Goal: Information Seeking & Learning: Learn about a topic

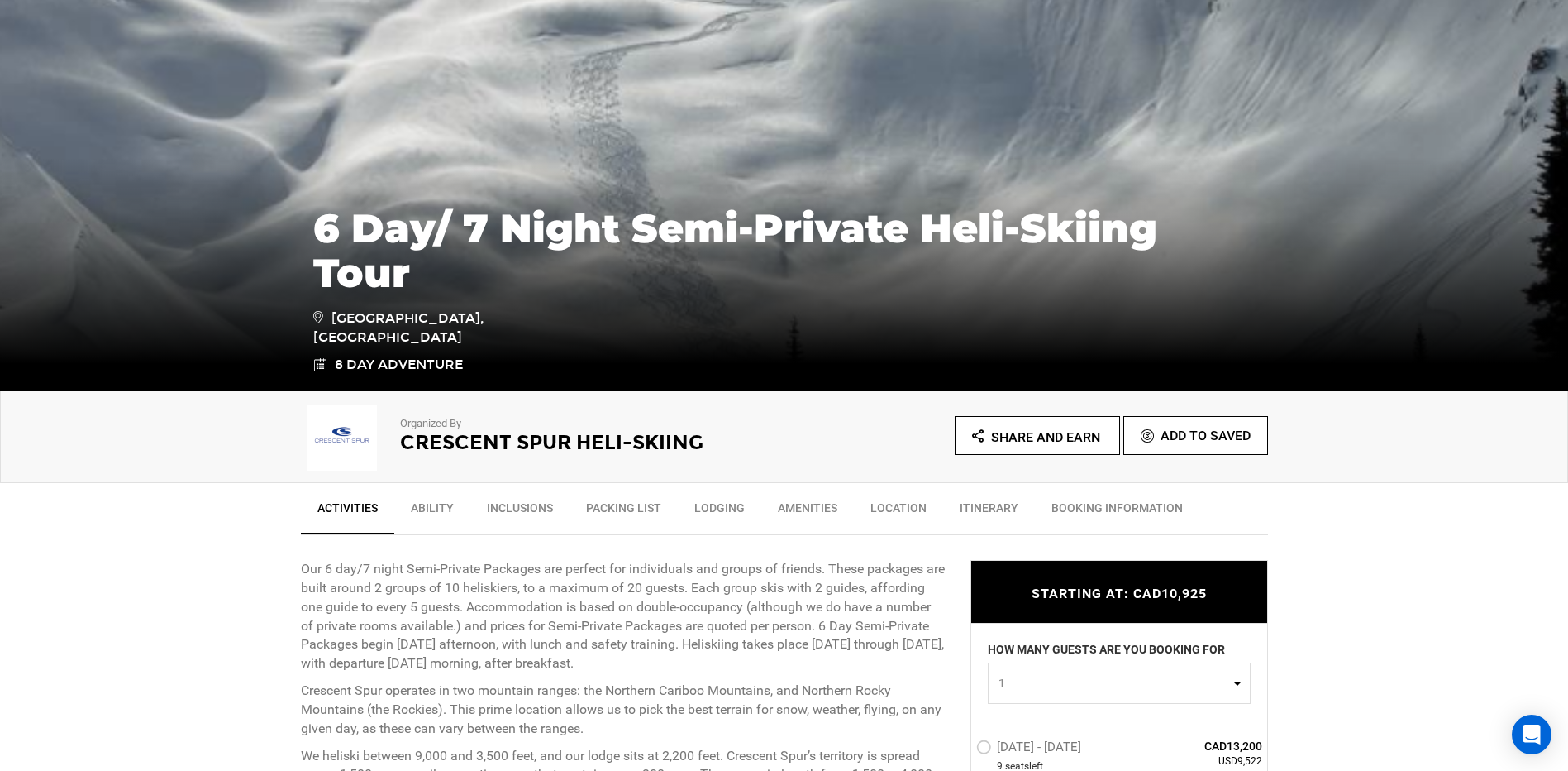
scroll to position [331, 0]
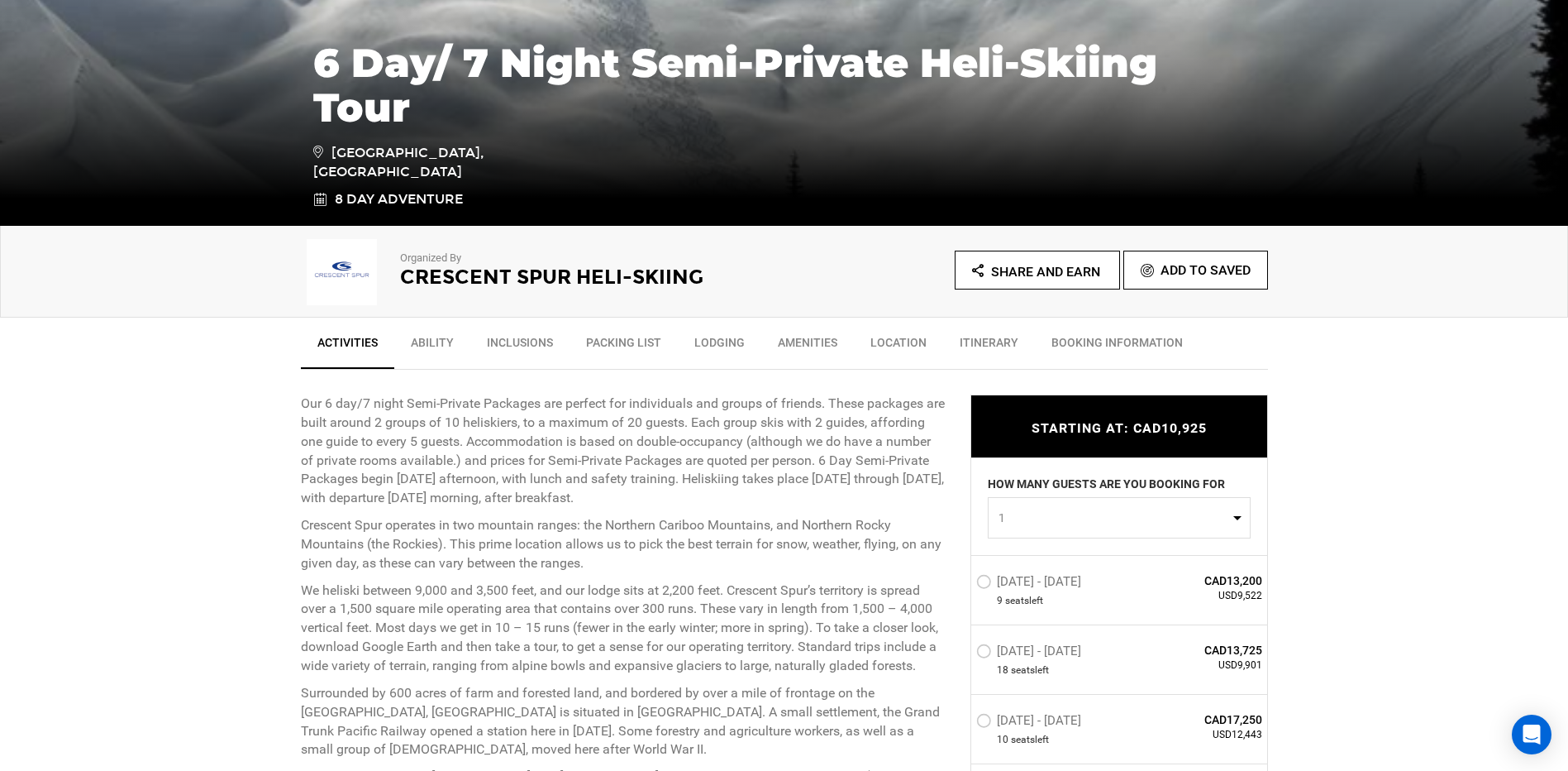
drag, startPoint x: 571, startPoint y: 403, endPoint x: 689, endPoint y: 498, distance: 151.5
click at [689, 498] on p "Our 6 day/7 night Semi-Private Packages are perfect for individuals and groups …" at bounding box center [623, 451] width 645 height 114
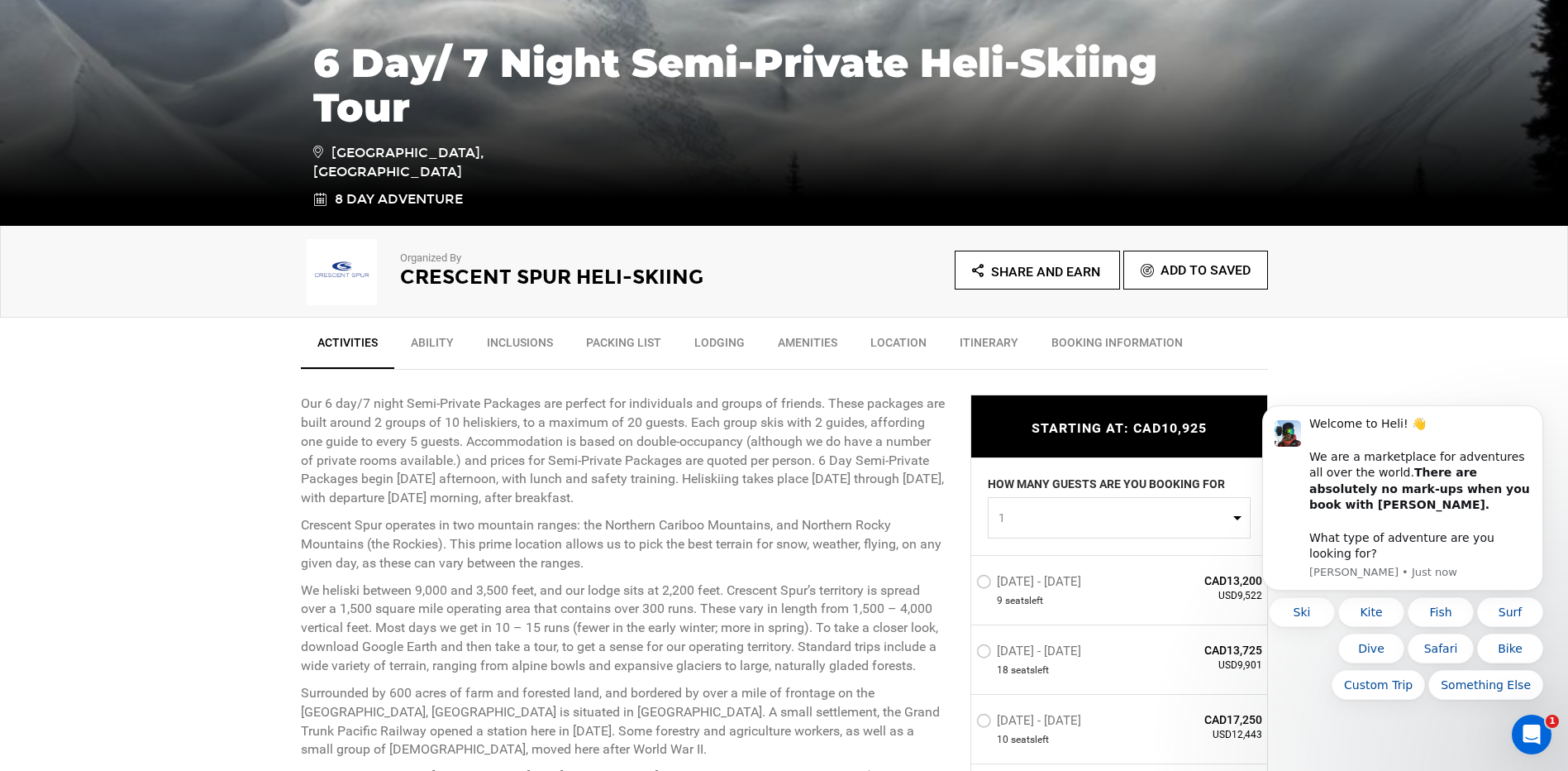
scroll to position [0, 0]
drag, startPoint x: 623, startPoint y: 403, endPoint x: 727, endPoint y: 500, distance: 142.2
click at [727, 500] on p "Our 6 day/7 night Semi-Private Packages are perfect for individuals and groups …" at bounding box center [623, 451] width 645 height 114
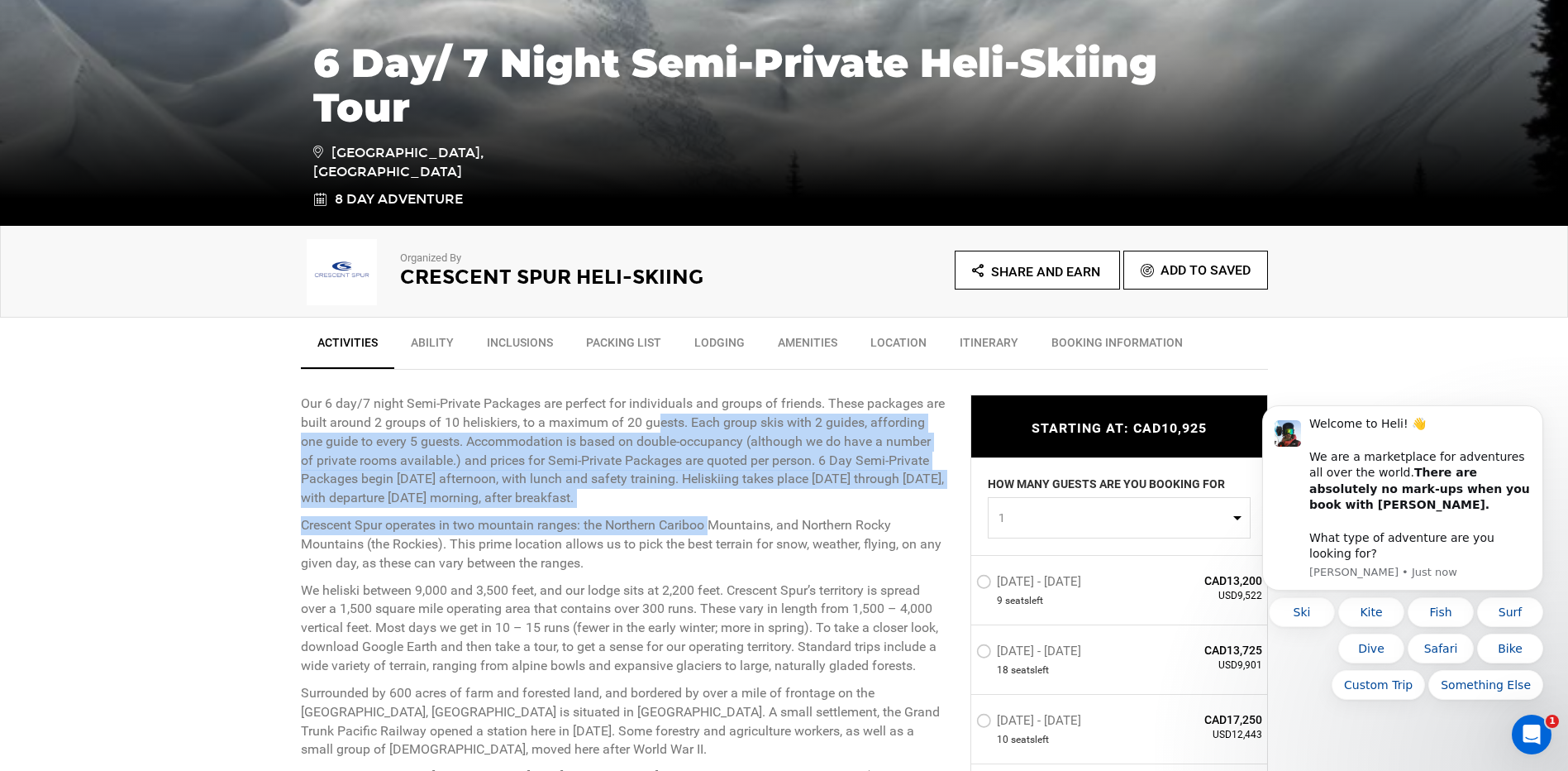
drag, startPoint x: 679, startPoint y: 421, endPoint x: 714, endPoint y: 511, distance: 96.6
click at [714, 511] on div "Our 6 day/7 night Semi-Private Packages are perfect for individuals and groups …" at bounding box center [623, 534] width 645 height 281
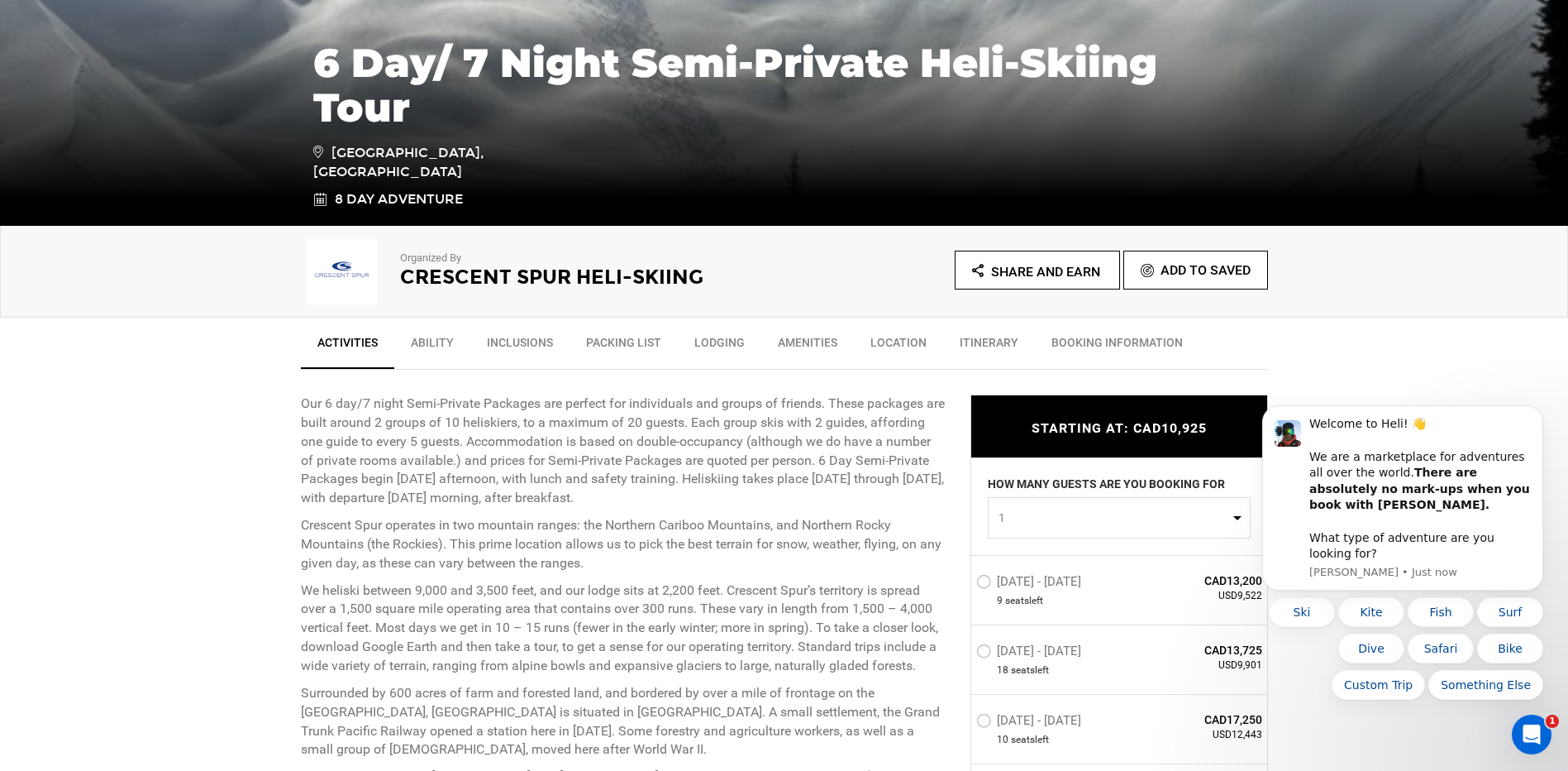
drag, startPoint x: 338, startPoint y: 442, endPoint x: 717, endPoint y: 496, distance: 382.8
click at [717, 496] on p "Our 6 day/7 night Semi-Private Packages are perfect for individuals and groups …" at bounding box center [623, 451] width 645 height 114
drag, startPoint x: 612, startPoint y: 443, endPoint x: 706, endPoint y: 499, distance: 109.4
click at [706, 499] on p "Our 6 day/7 night Semi-Private Packages are perfect for individuals and groups …" at bounding box center [623, 451] width 645 height 114
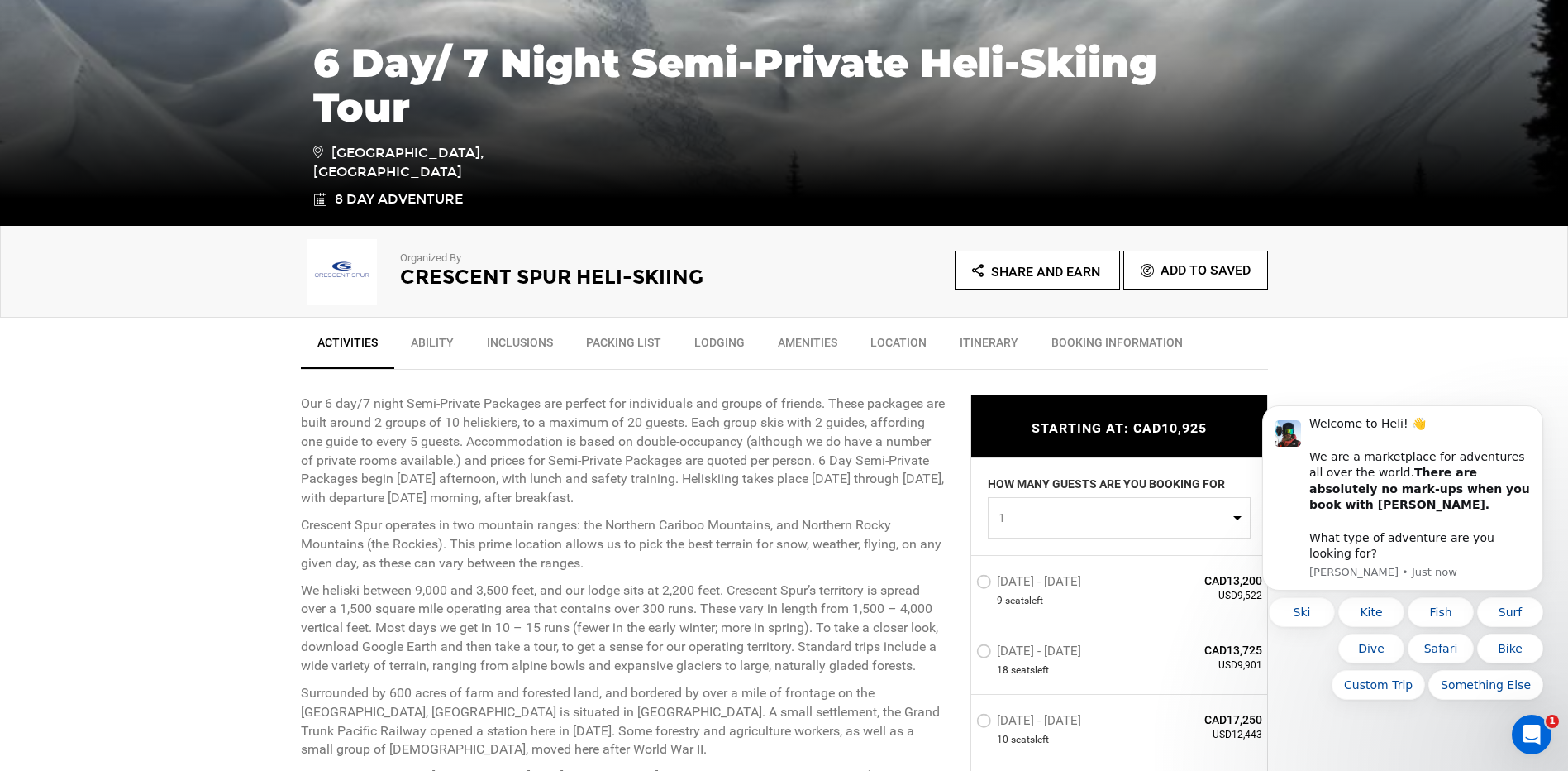
click at [706, 499] on p "Our 6 day/7 night Semi-Private Packages are perfect for individuals and groups …" at bounding box center [623, 451] width 645 height 114
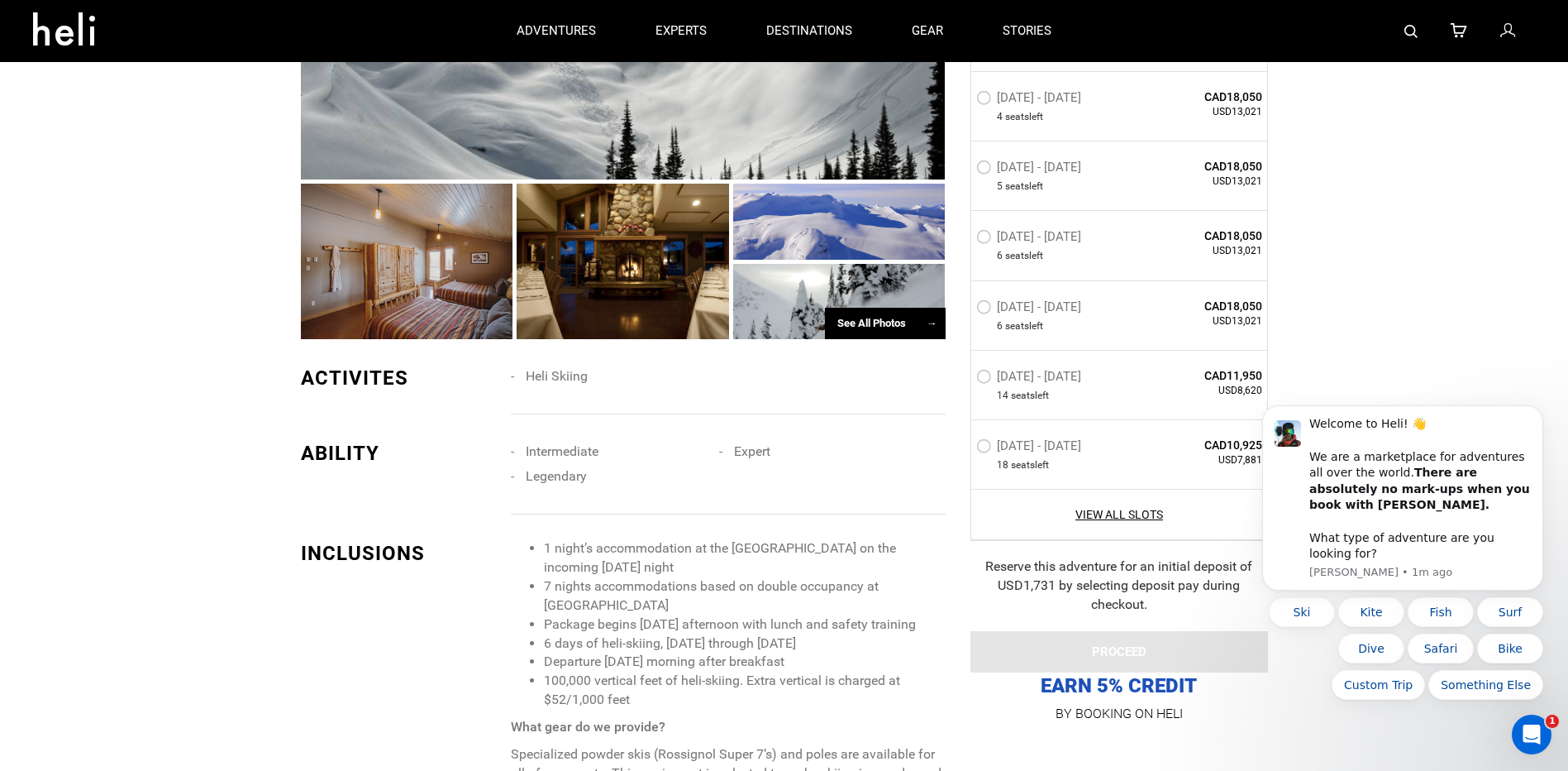
scroll to position [1406, 0]
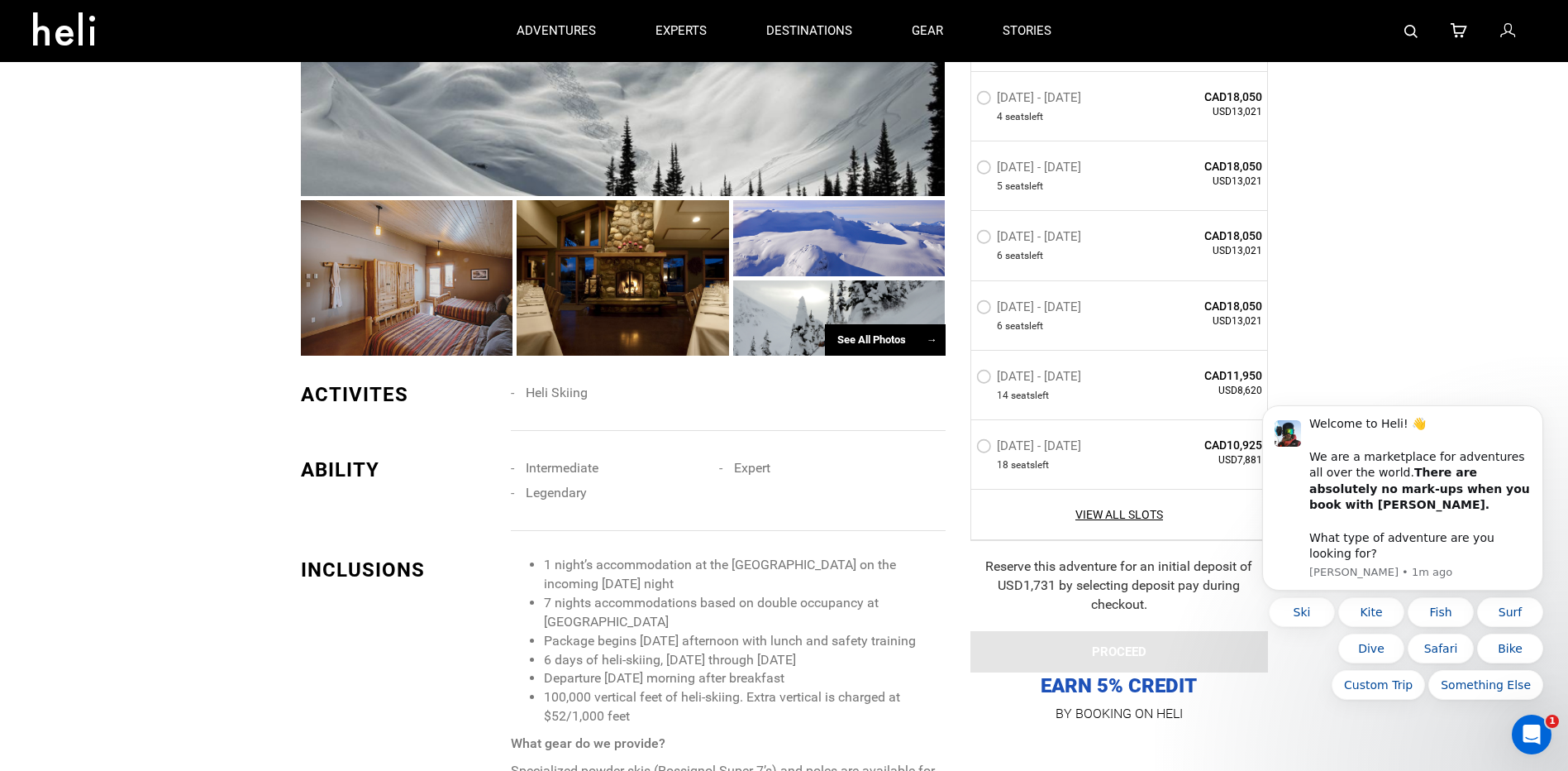
click at [873, 344] on div "See All Photos →" at bounding box center [885, 340] width 120 height 32
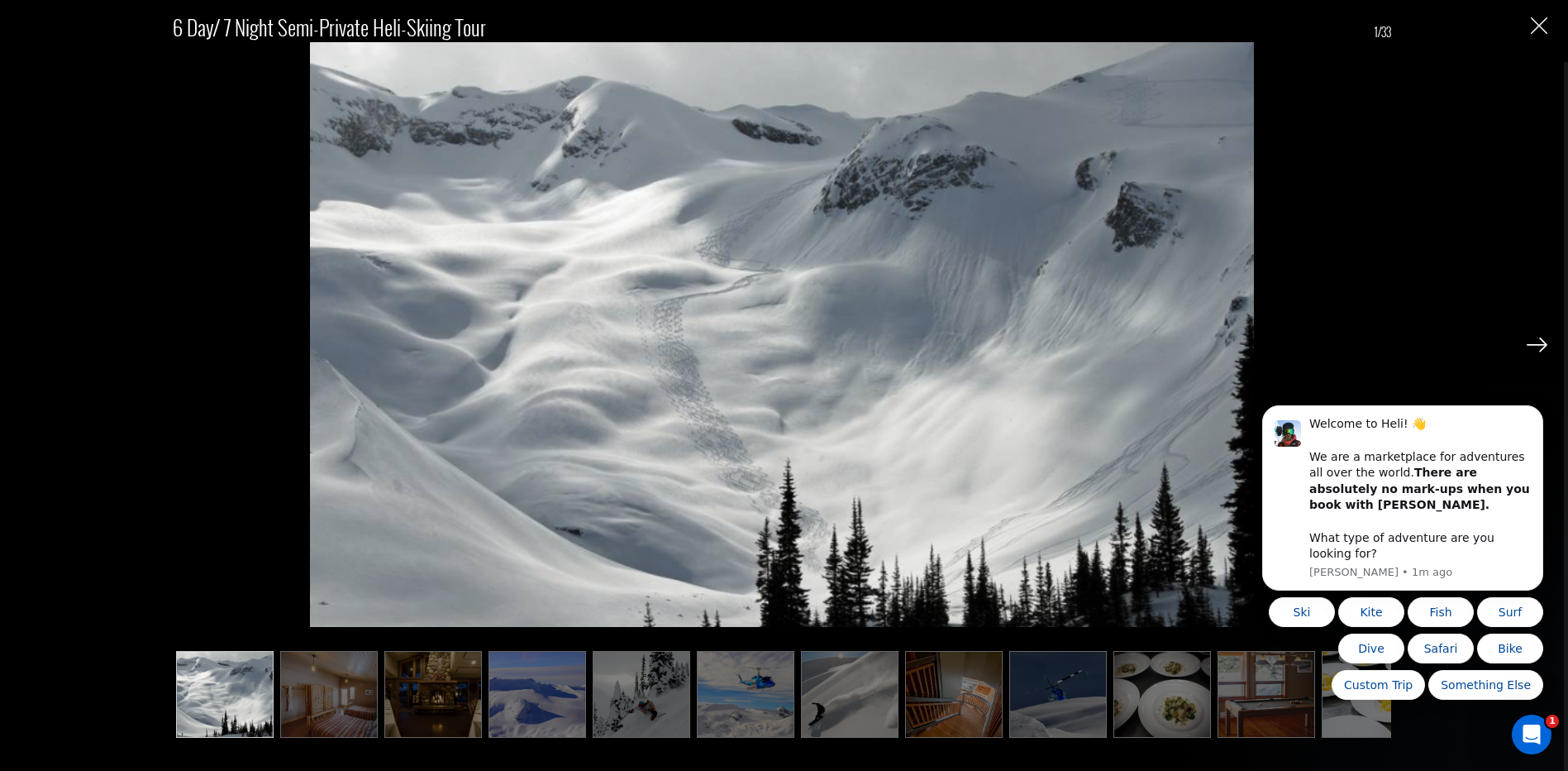
click at [1531, 344] on body "Welcome to Heli! 👋 We are a marketplace for adventures all over the world. Ther…" at bounding box center [1403, 510] width 318 height 418
click at [1538, 342] on body "Welcome to Heli! 👋 We are a marketplace for adventures all over the world. Ther…" at bounding box center [1403, 510] width 318 height 418
click at [1534, 732] on icon "Open Intercom Messenger" at bounding box center [1530, 732] width 27 height 27
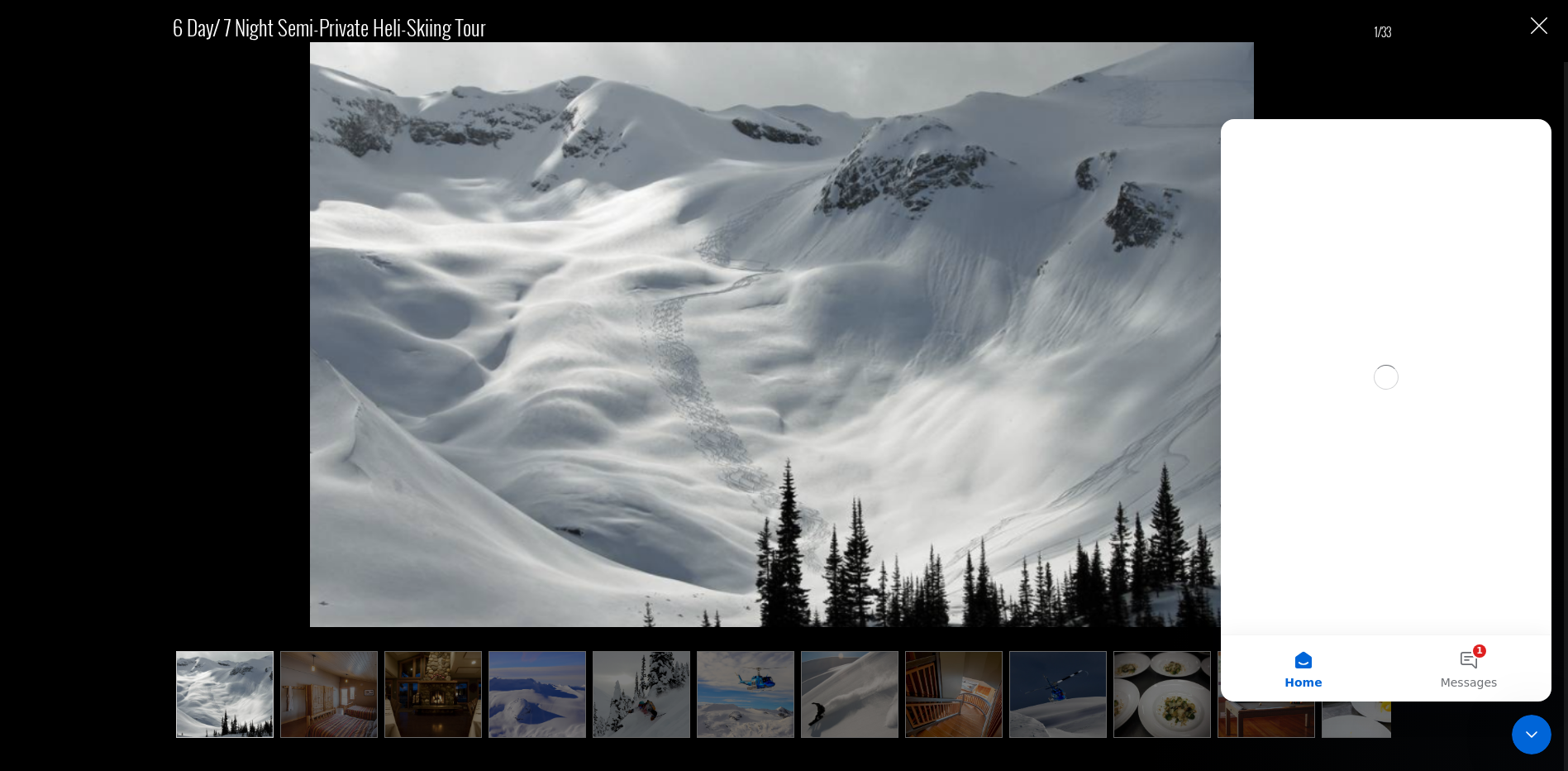
scroll to position [0, 0]
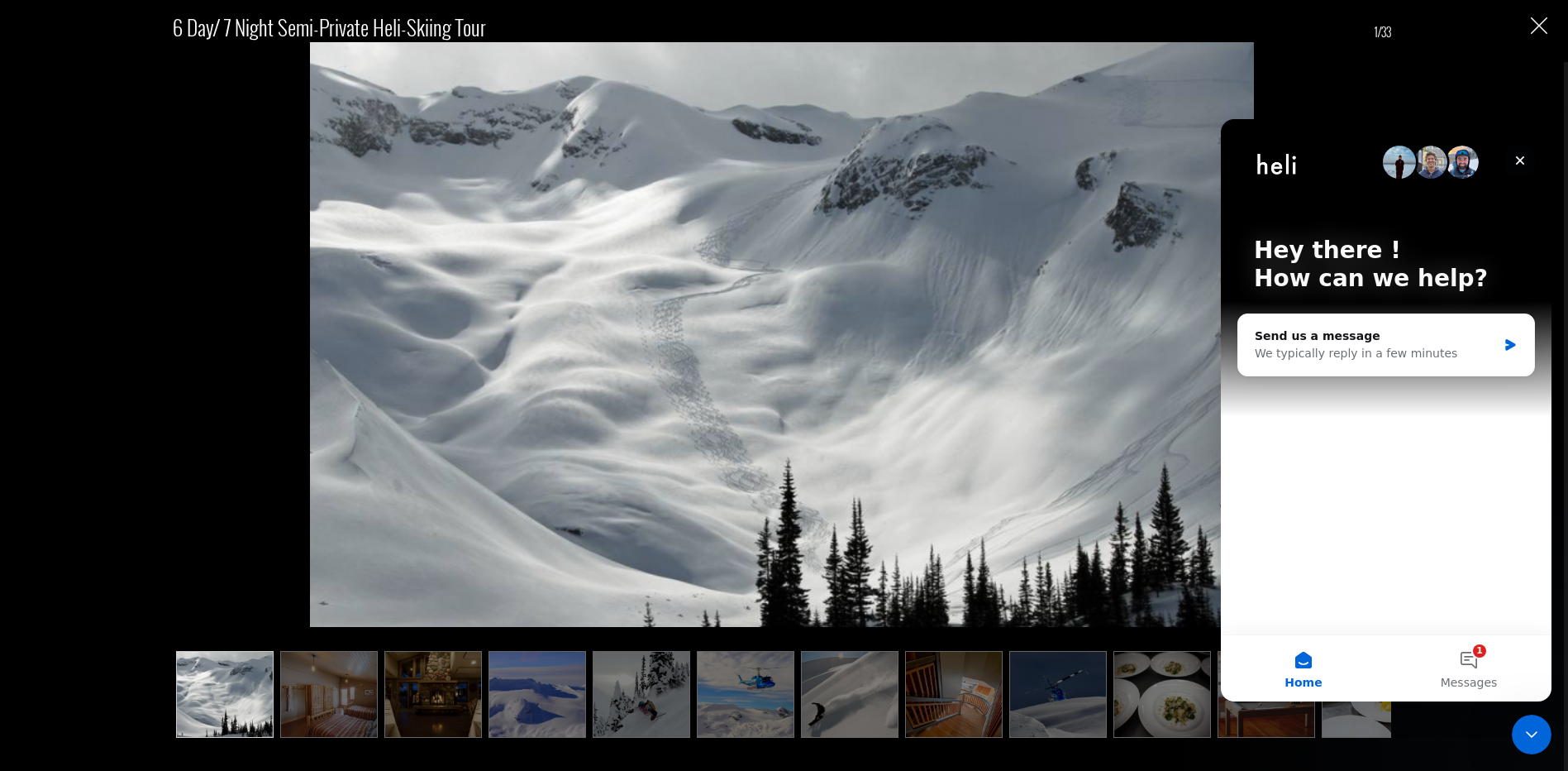
click at [1517, 158] on icon "Close" at bounding box center [1521, 160] width 9 height 9
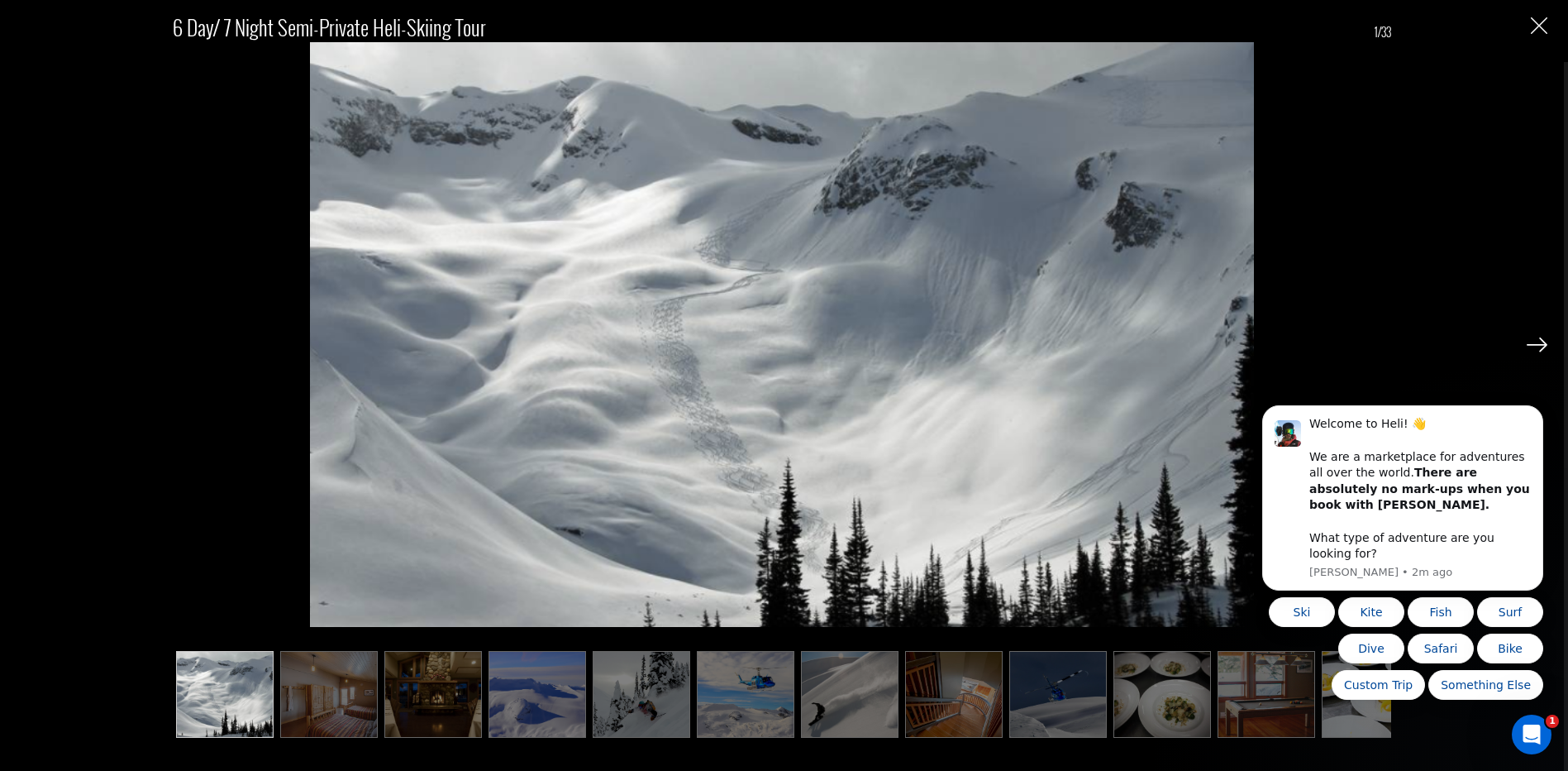
click at [1525, 342] on body "Welcome to Heli! 👋 We are a marketplace for adventures all over the world. Ther…" at bounding box center [1403, 510] width 318 height 418
click at [303, 680] on img at bounding box center [329, 694] width 98 height 87
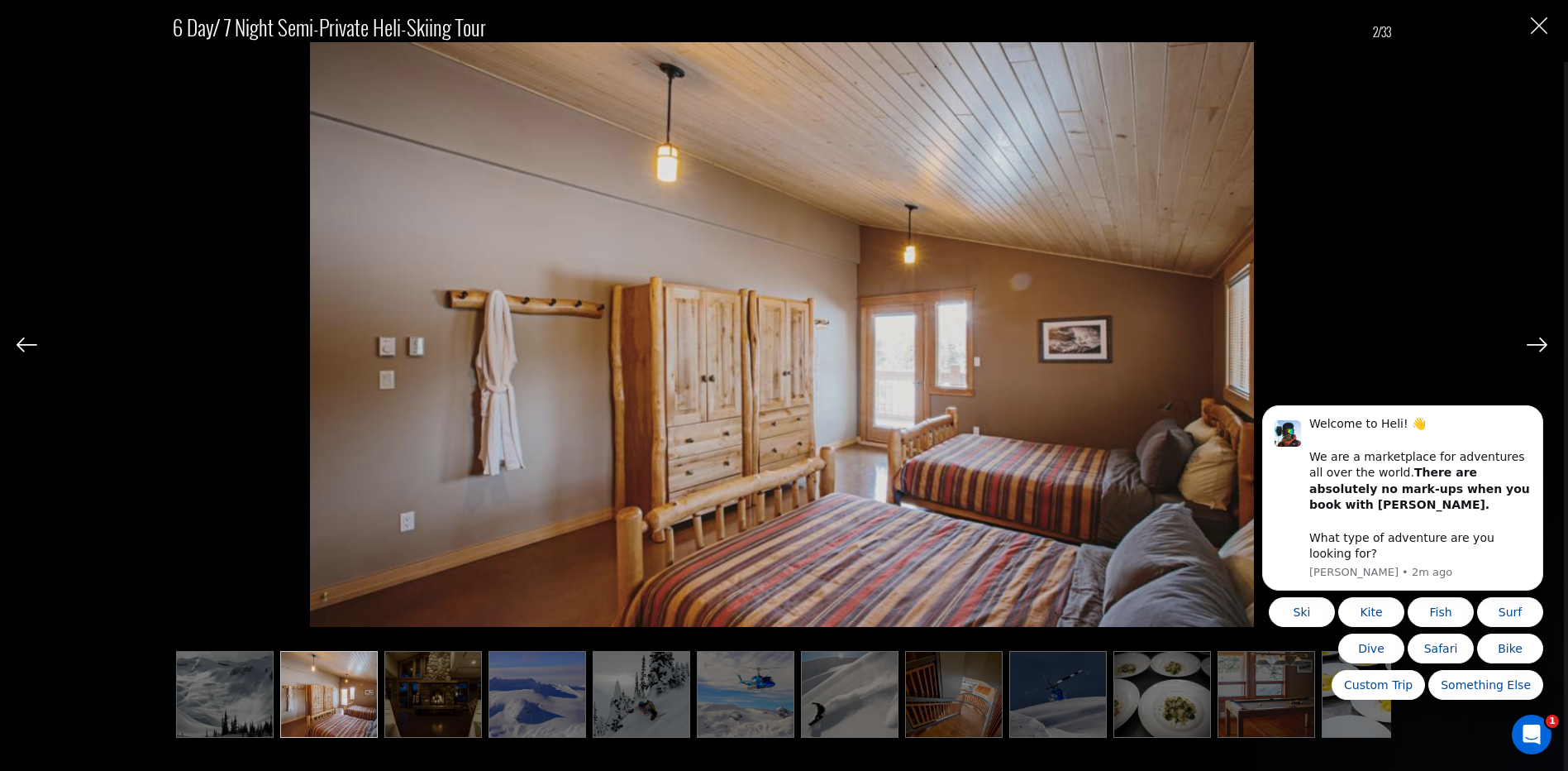
click at [441, 702] on img at bounding box center [433, 694] width 98 height 87
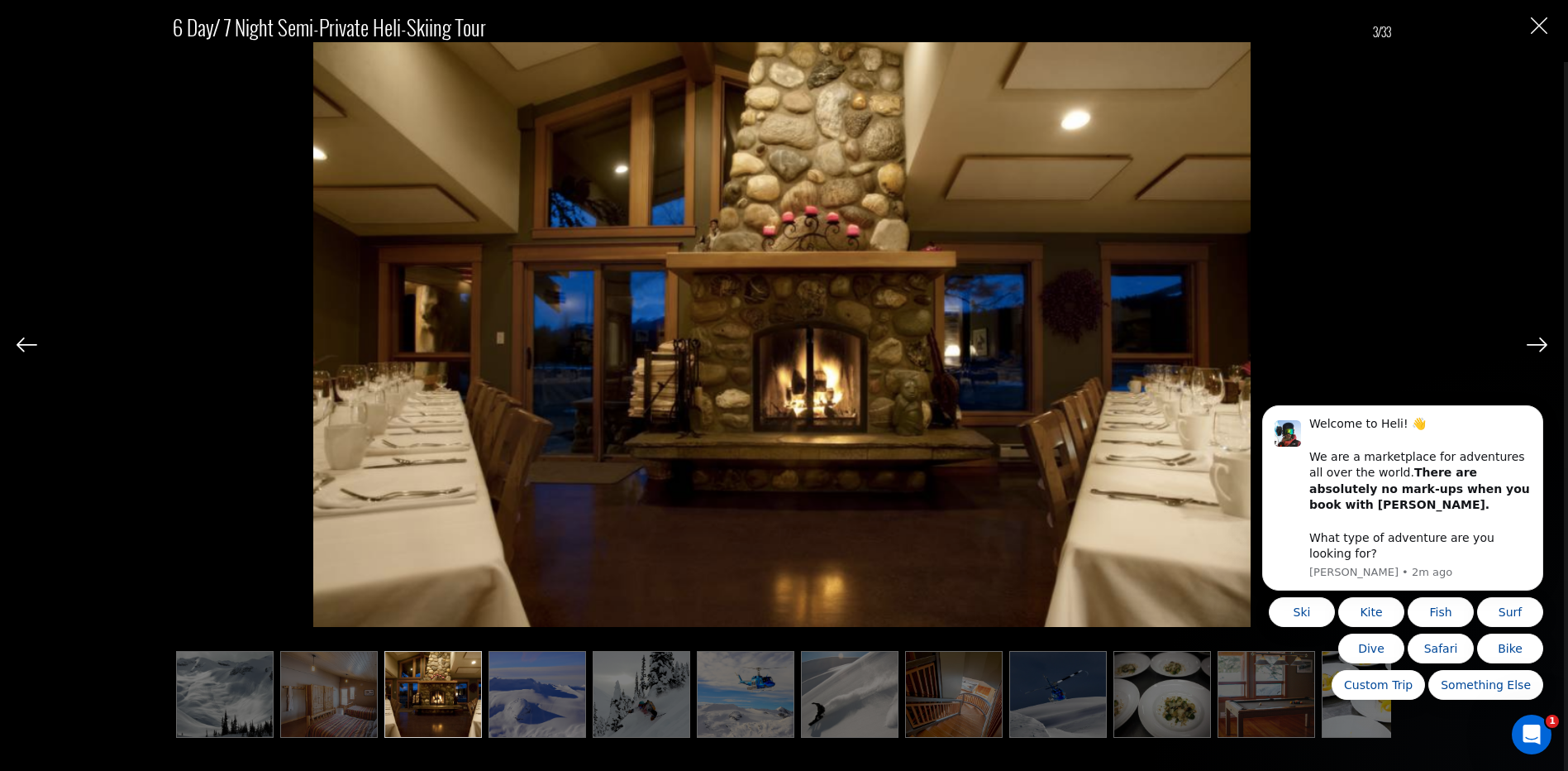
click at [743, 703] on img at bounding box center [746, 694] width 98 height 87
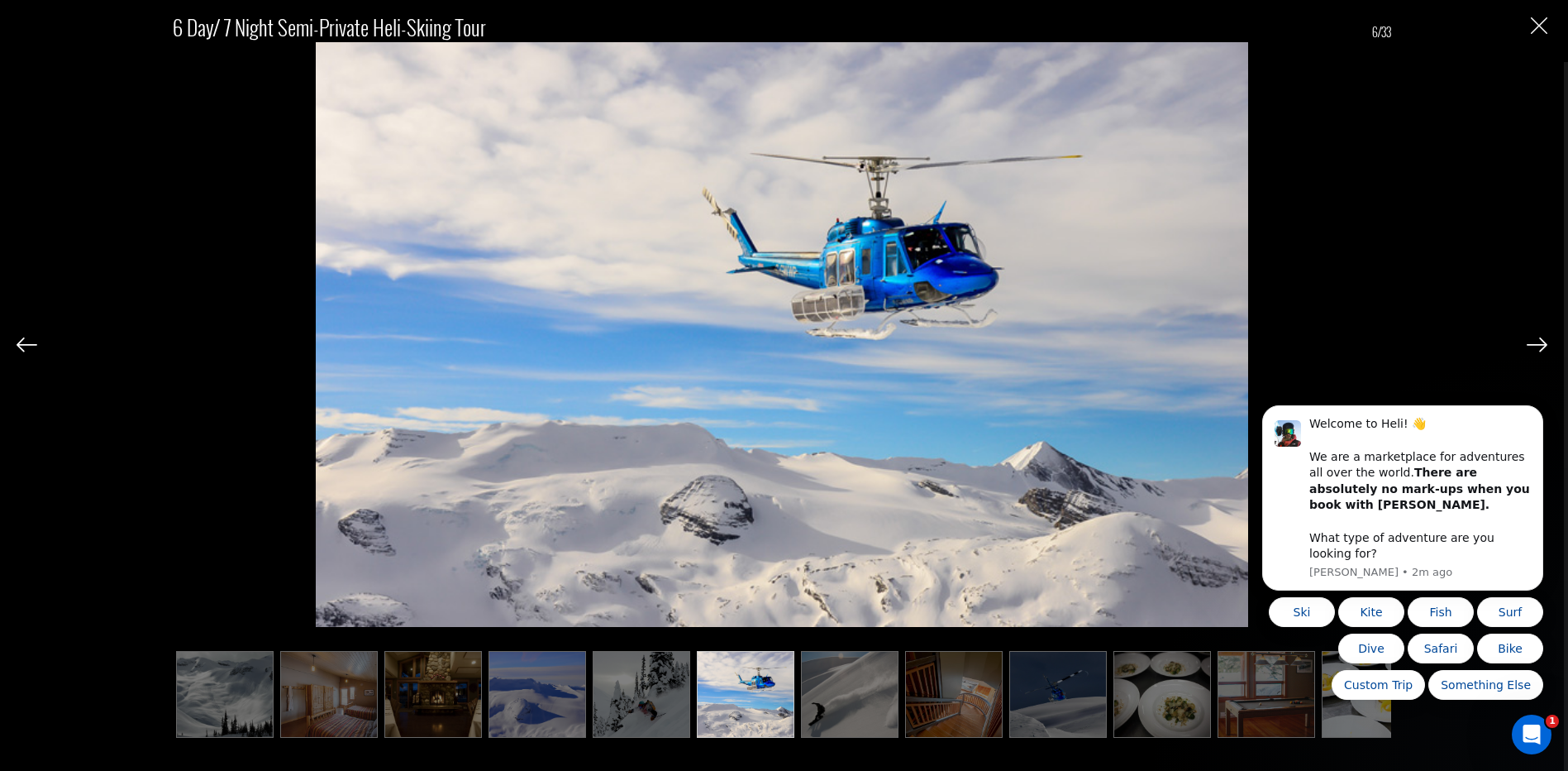
click at [838, 696] on img at bounding box center [850, 694] width 98 height 87
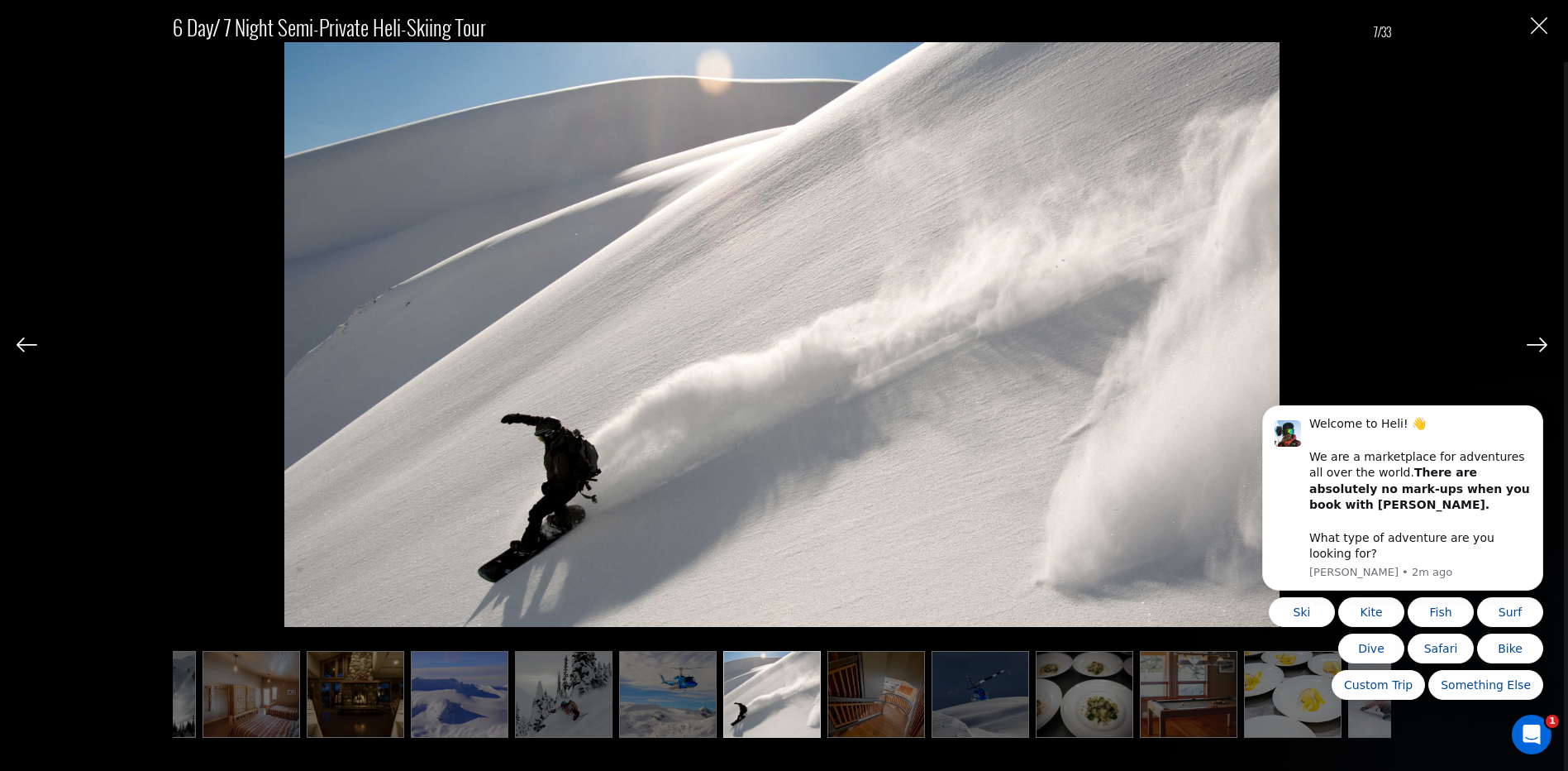
scroll to position [0, 83]
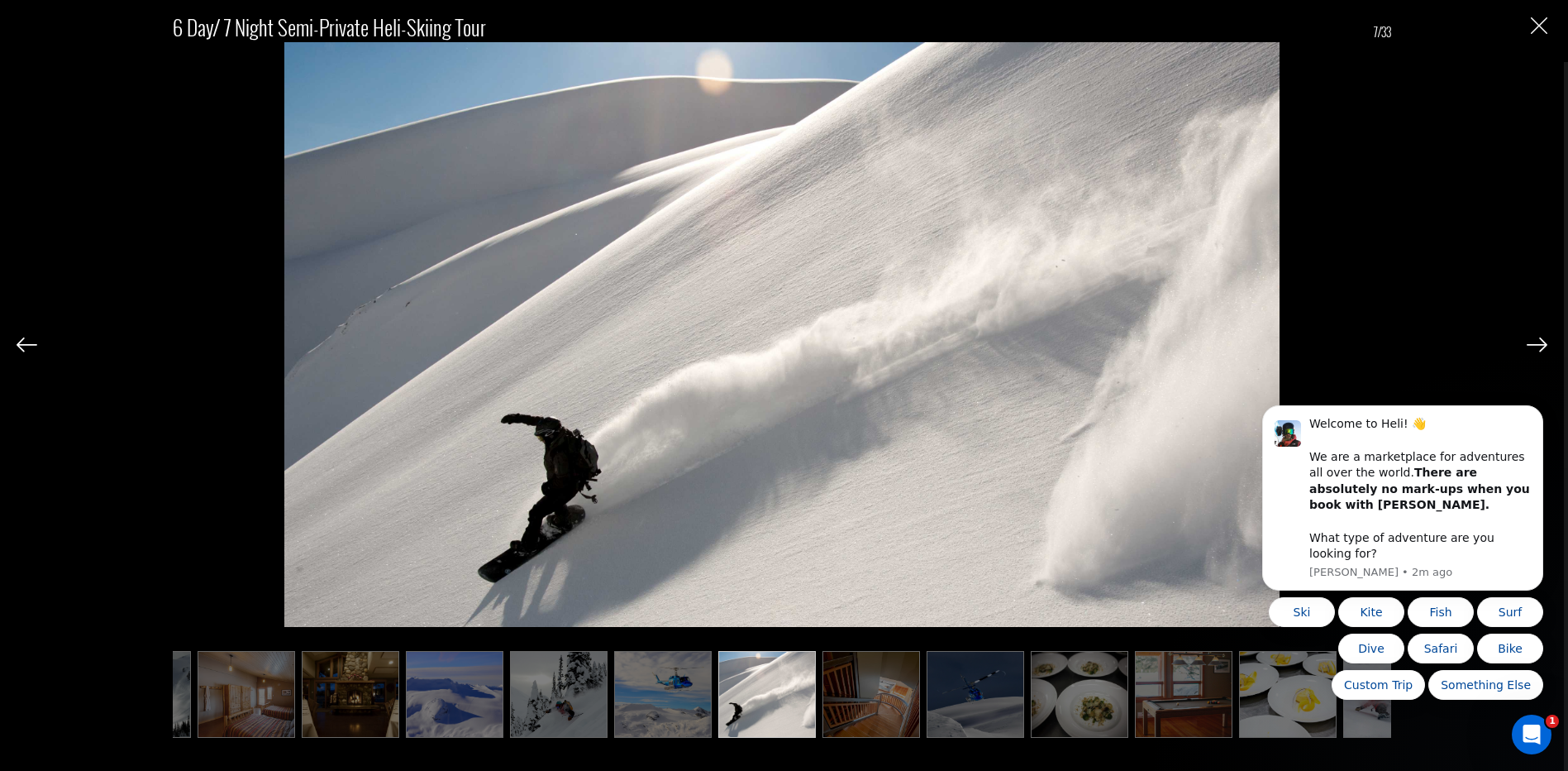
click at [665, 695] on img at bounding box center [663, 694] width 98 height 87
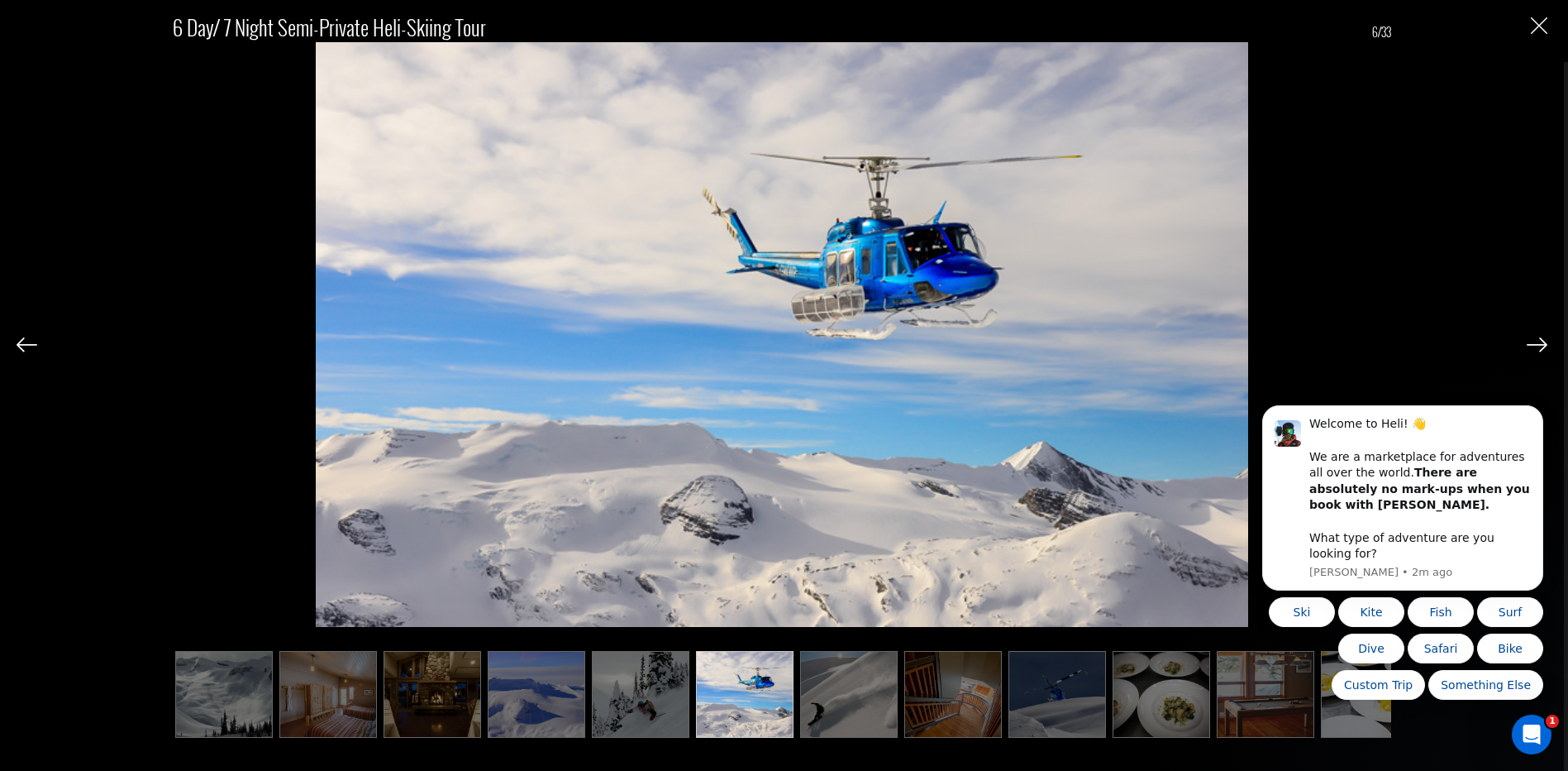
scroll to position [0, 0]
click at [859, 685] on img at bounding box center [850, 694] width 98 height 87
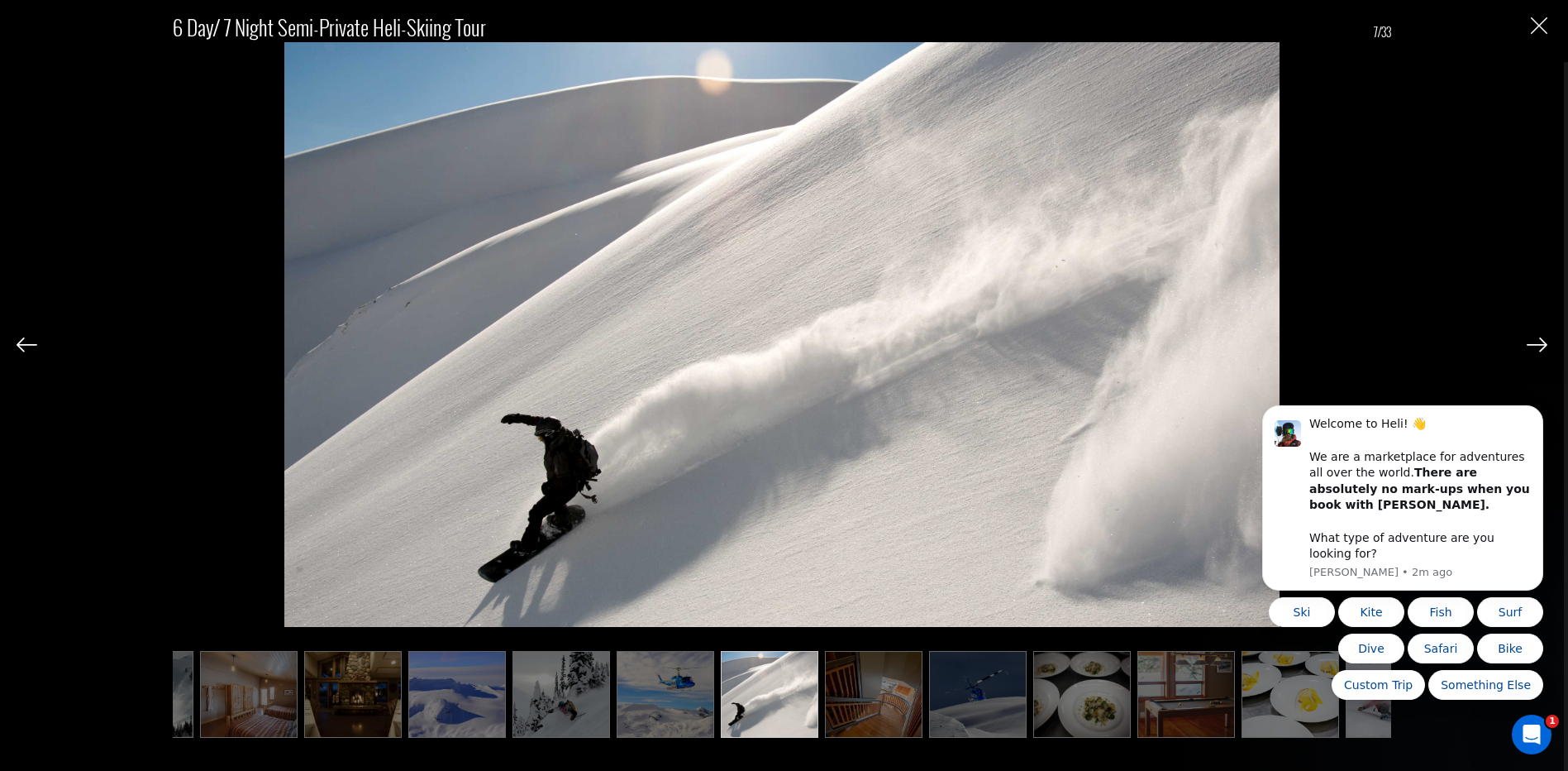
click at [933, 685] on ul at bounding box center [782, 694] width 1219 height 87
click at [976, 685] on img at bounding box center [976, 694] width 98 height 87
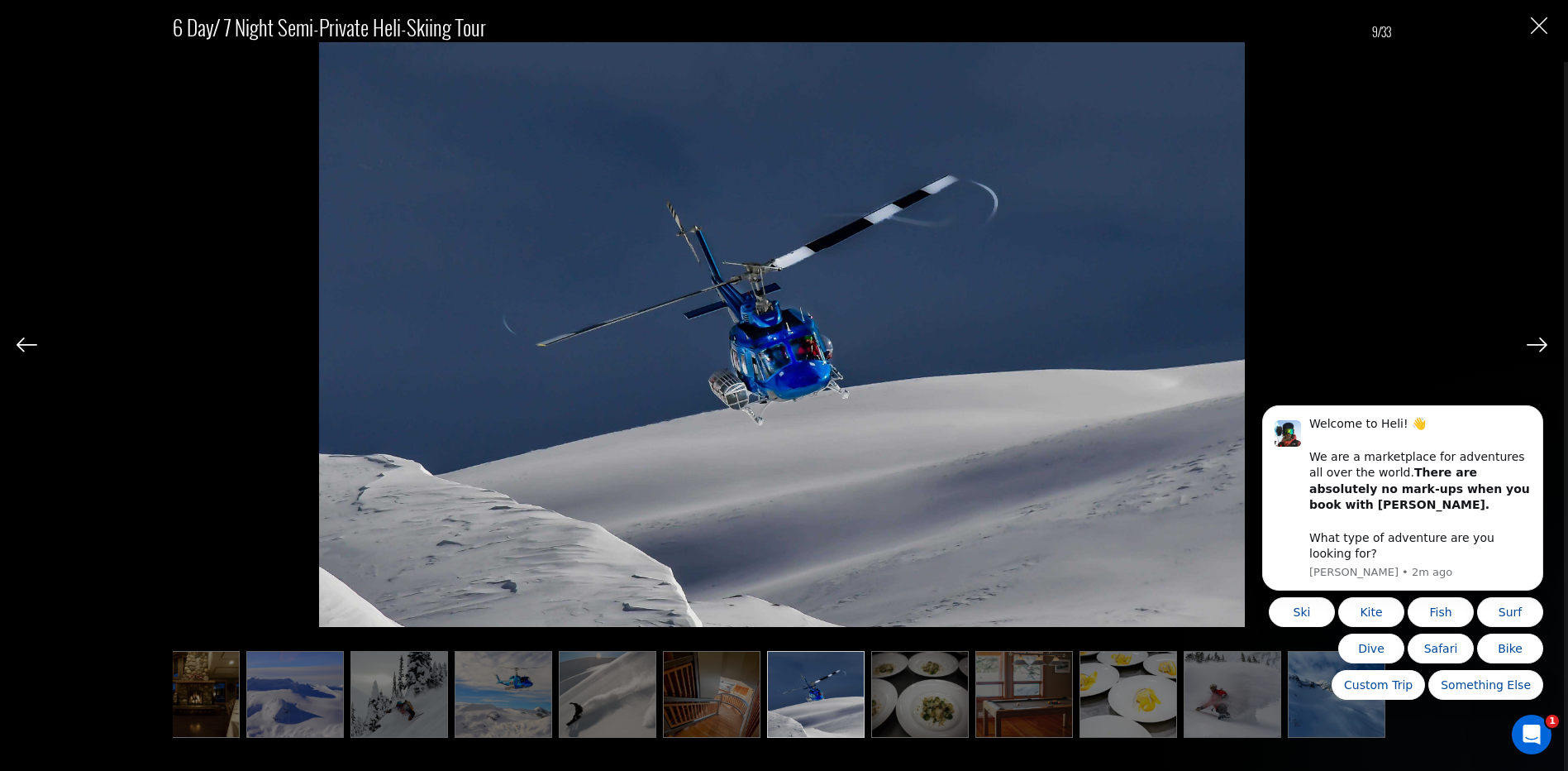
scroll to position [0, 248]
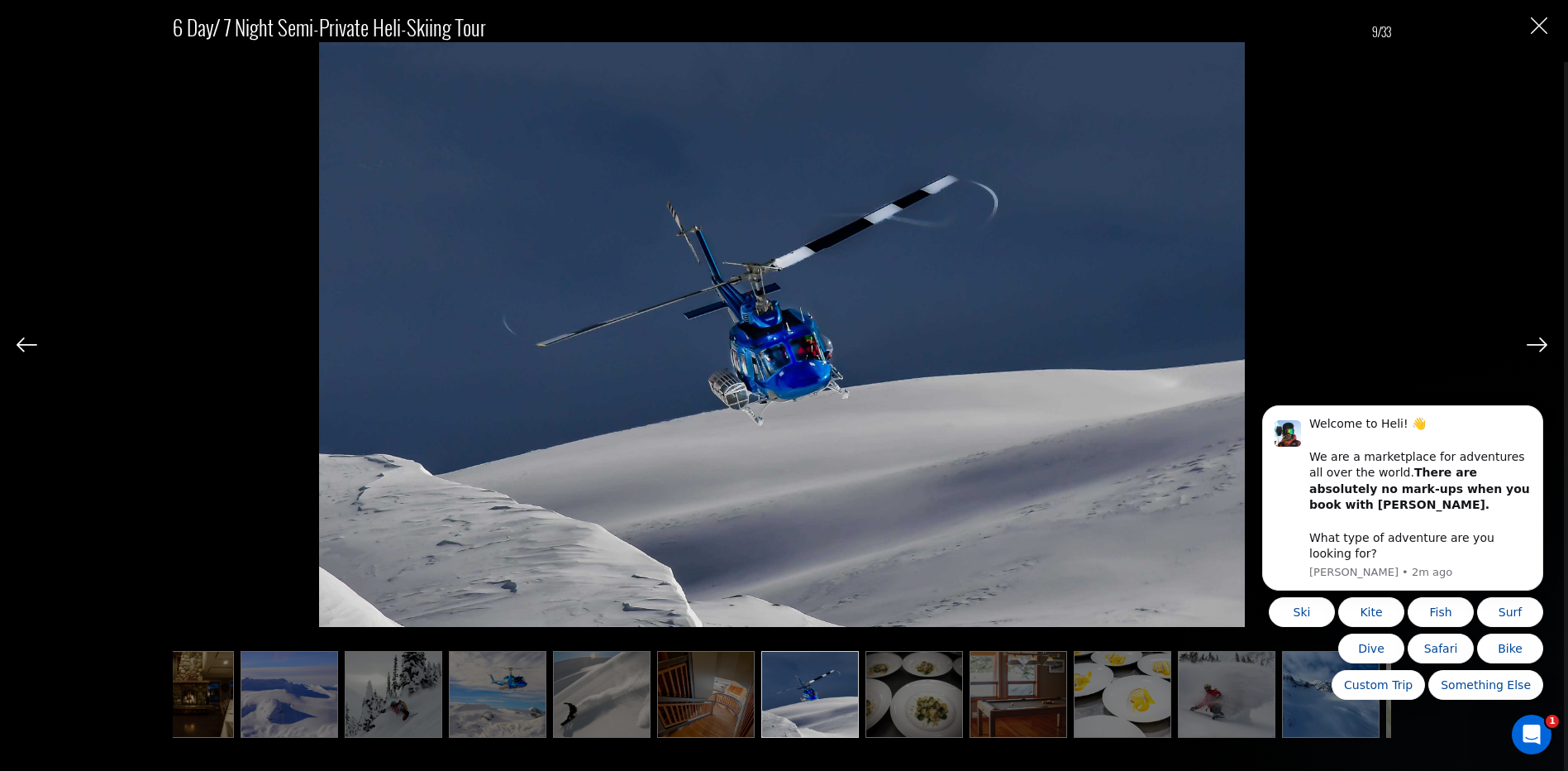
click at [904, 691] on img at bounding box center [914, 694] width 98 height 87
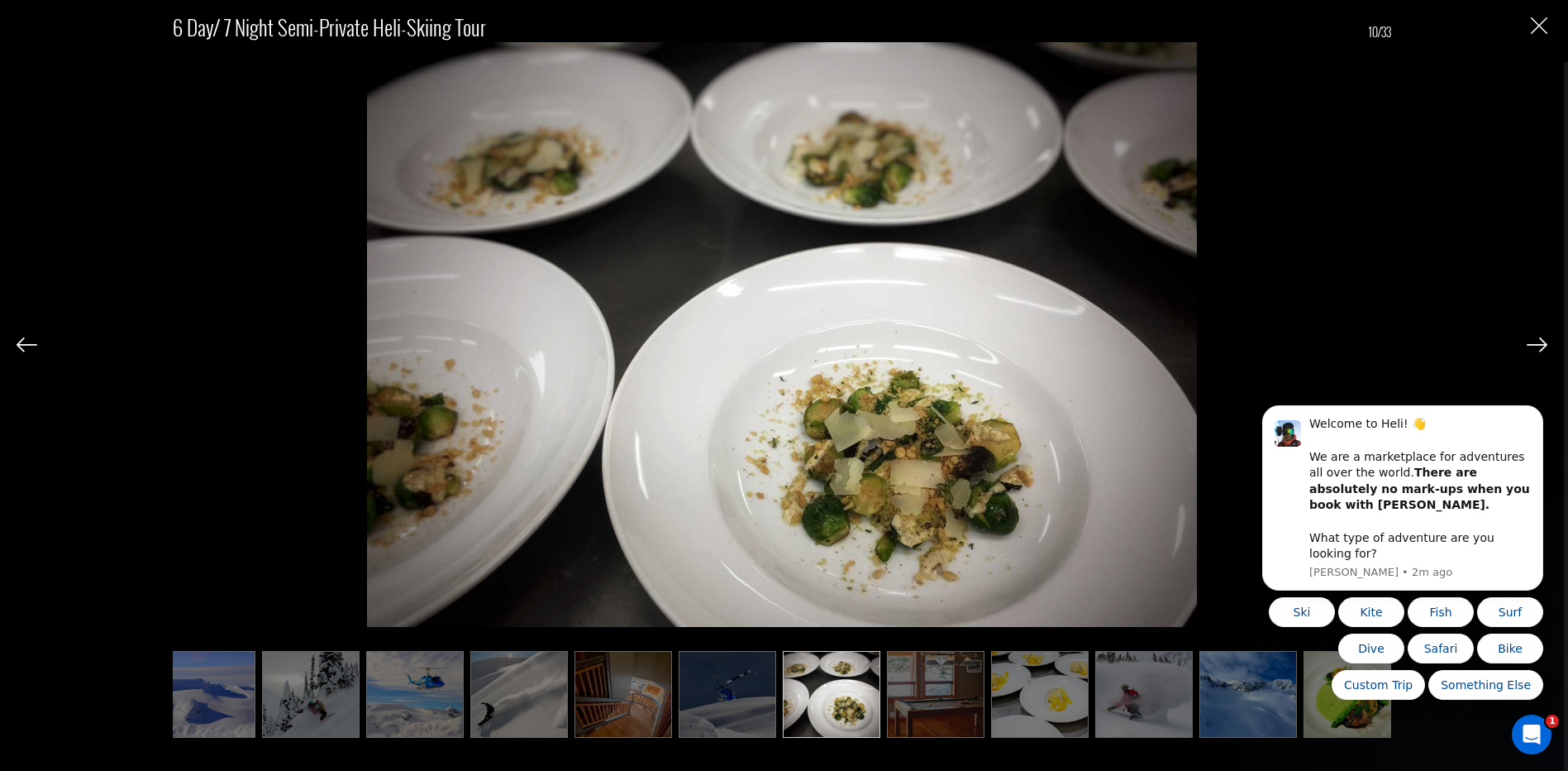
click at [931, 704] on img at bounding box center [936, 694] width 98 height 87
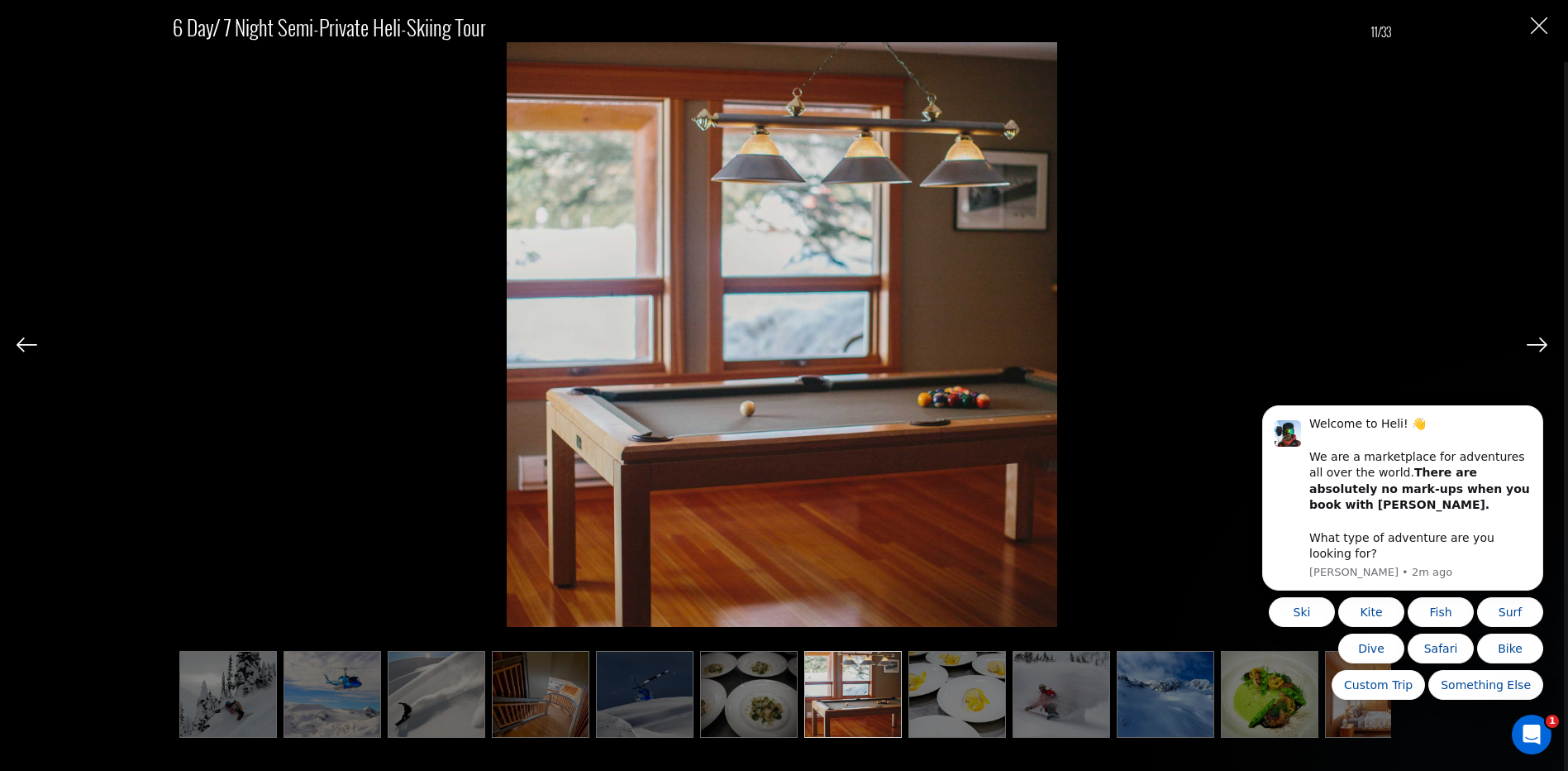
click at [981, 693] on img at bounding box center [957, 694] width 98 height 87
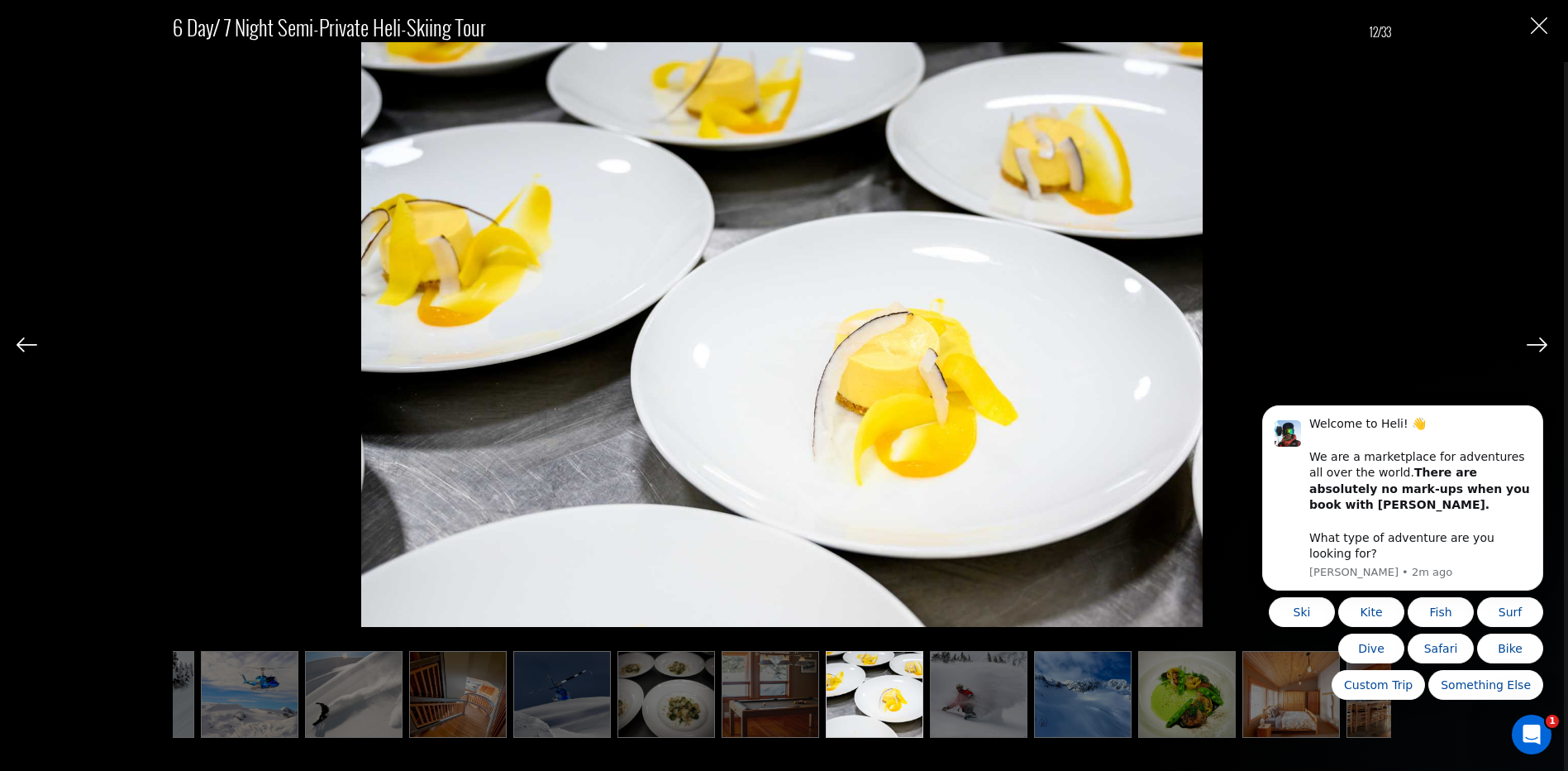
click at [1007, 688] on img at bounding box center [979, 694] width 98 height 87
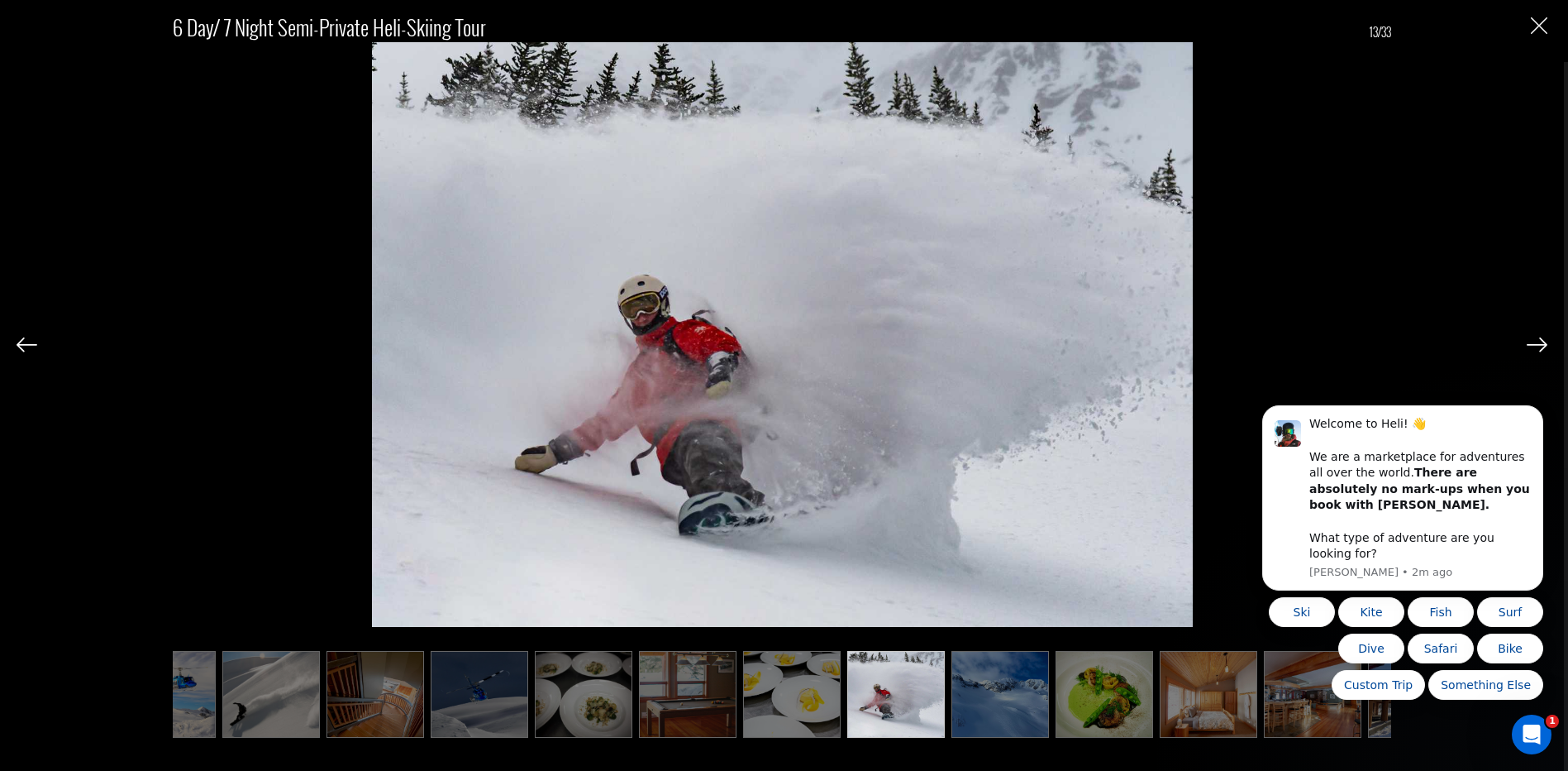
click at [1018, 685] on img at bounding box center [1001, 694] width 98 height 87
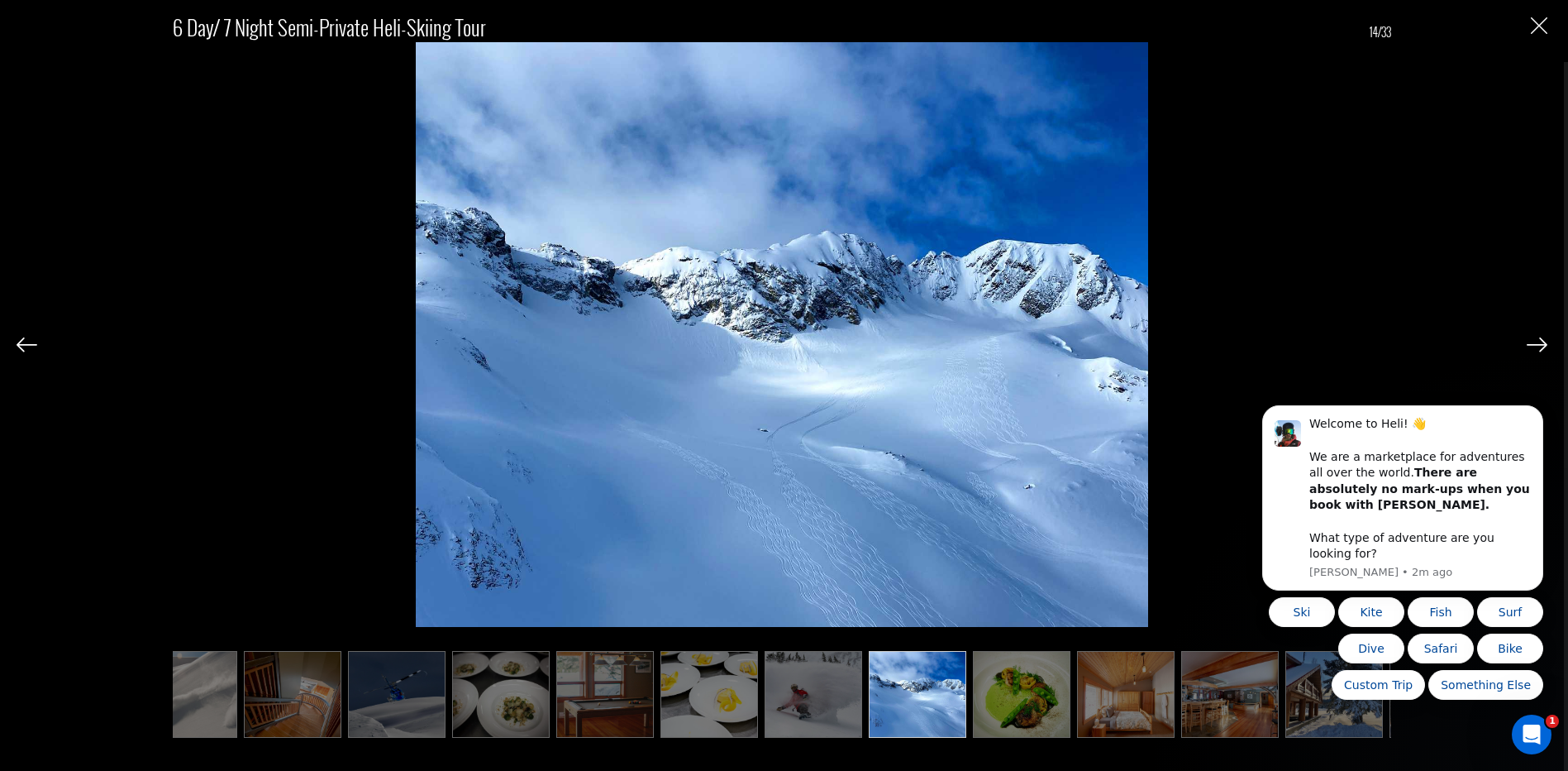
click at [1045, 685] on img at bounding box center [1022, 694] width 98 height 87
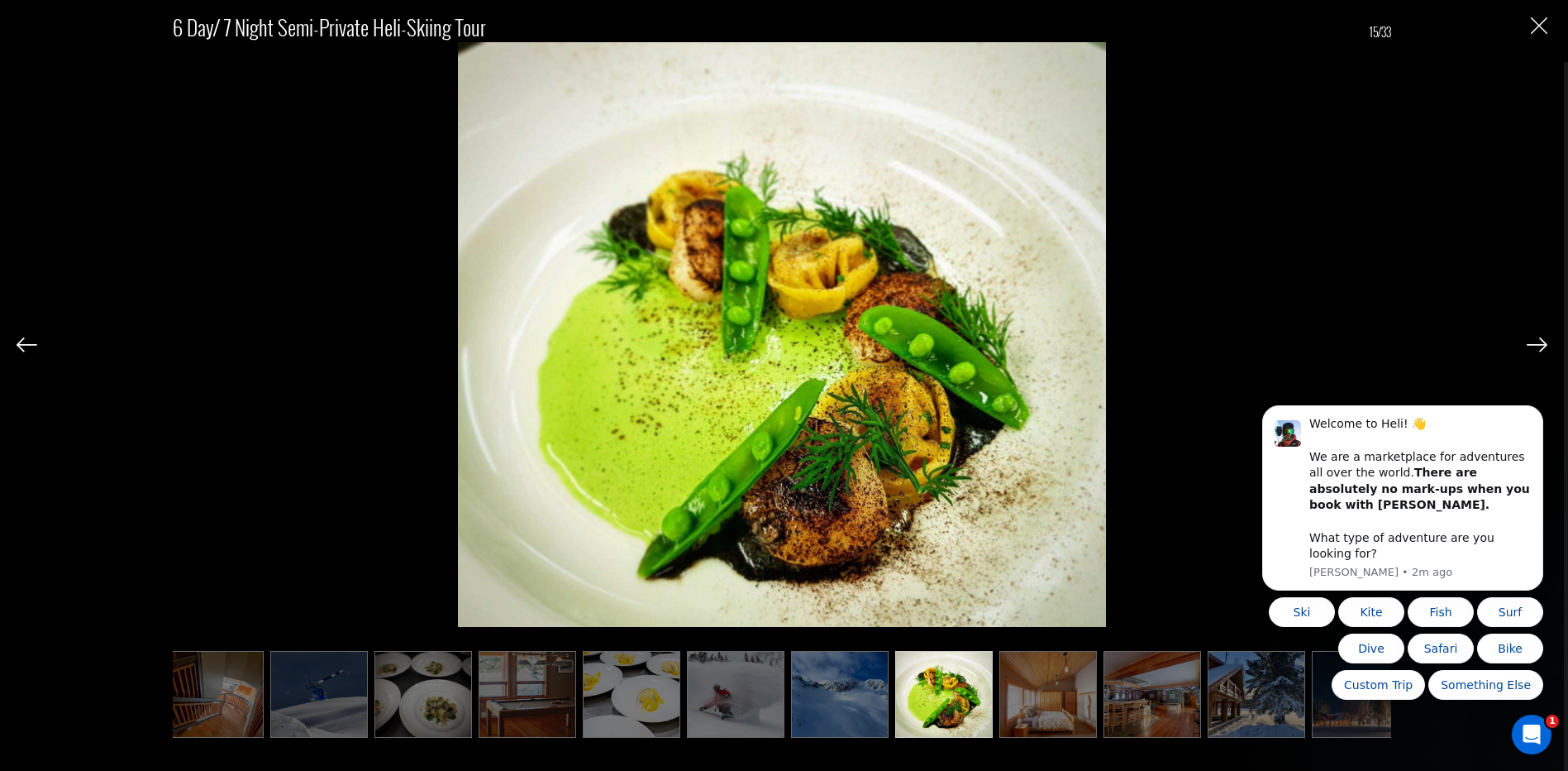
click at [1083, 685] on img at bounding box center [1049, 694] width 98 height 87
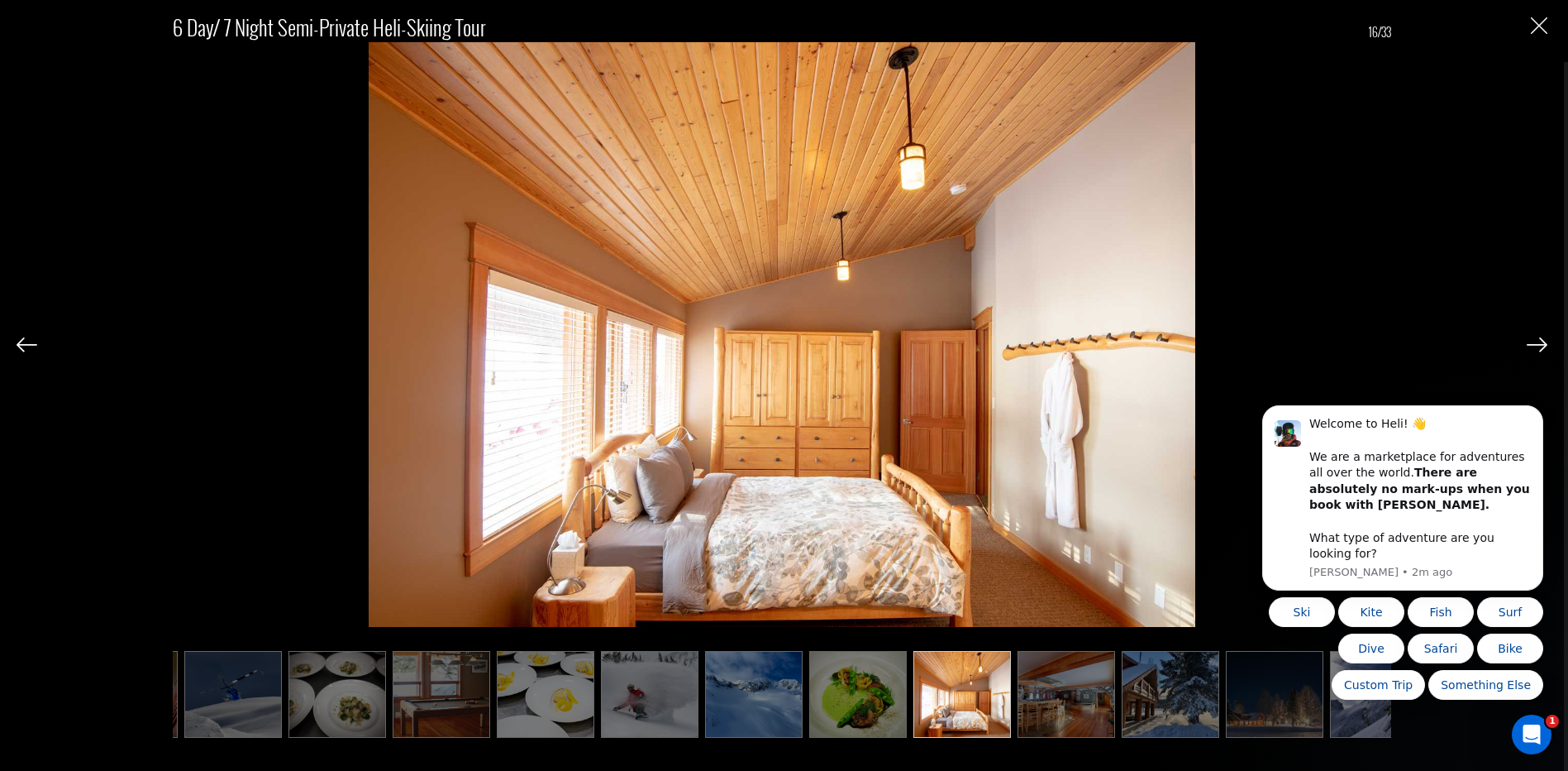
click at [1112, 688] on img at bounding box center [1067, 694] width 98 height 87
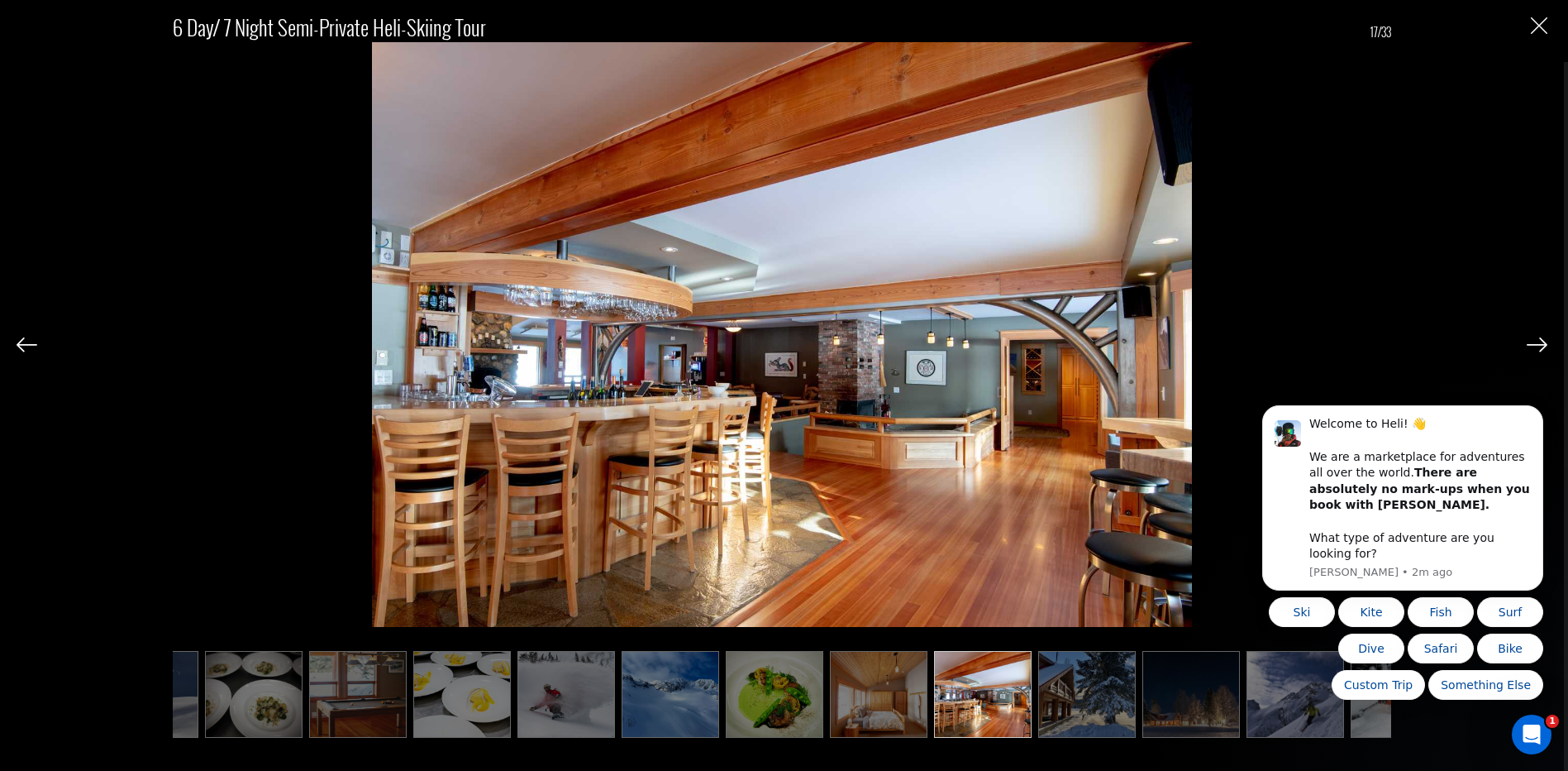
click at [1116, 689] on img at bounding box center [1088, 694] width 98 height 87
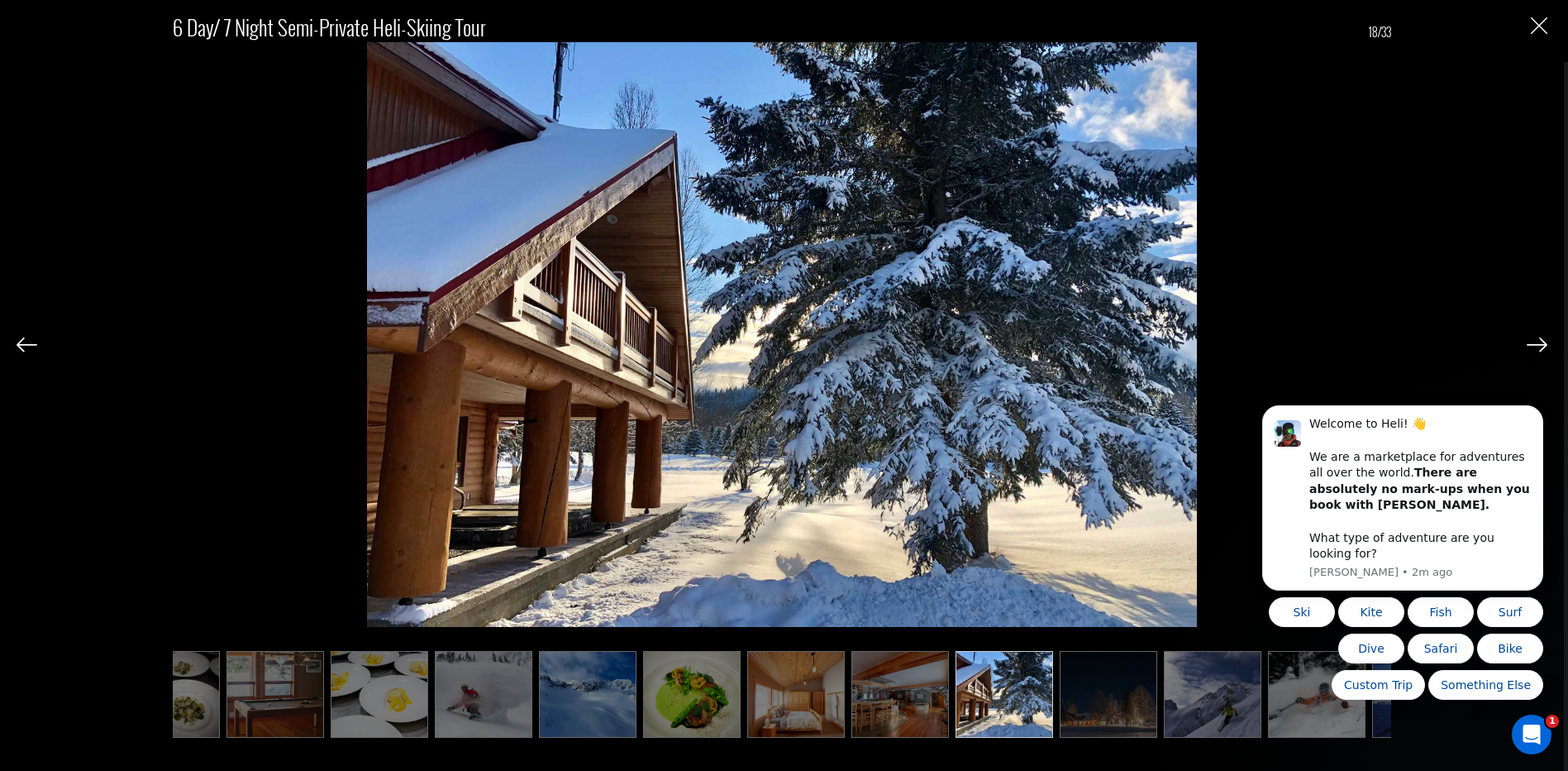
click at [1116, 689] on img at bounding box center [1109, 694] width 98 height 87
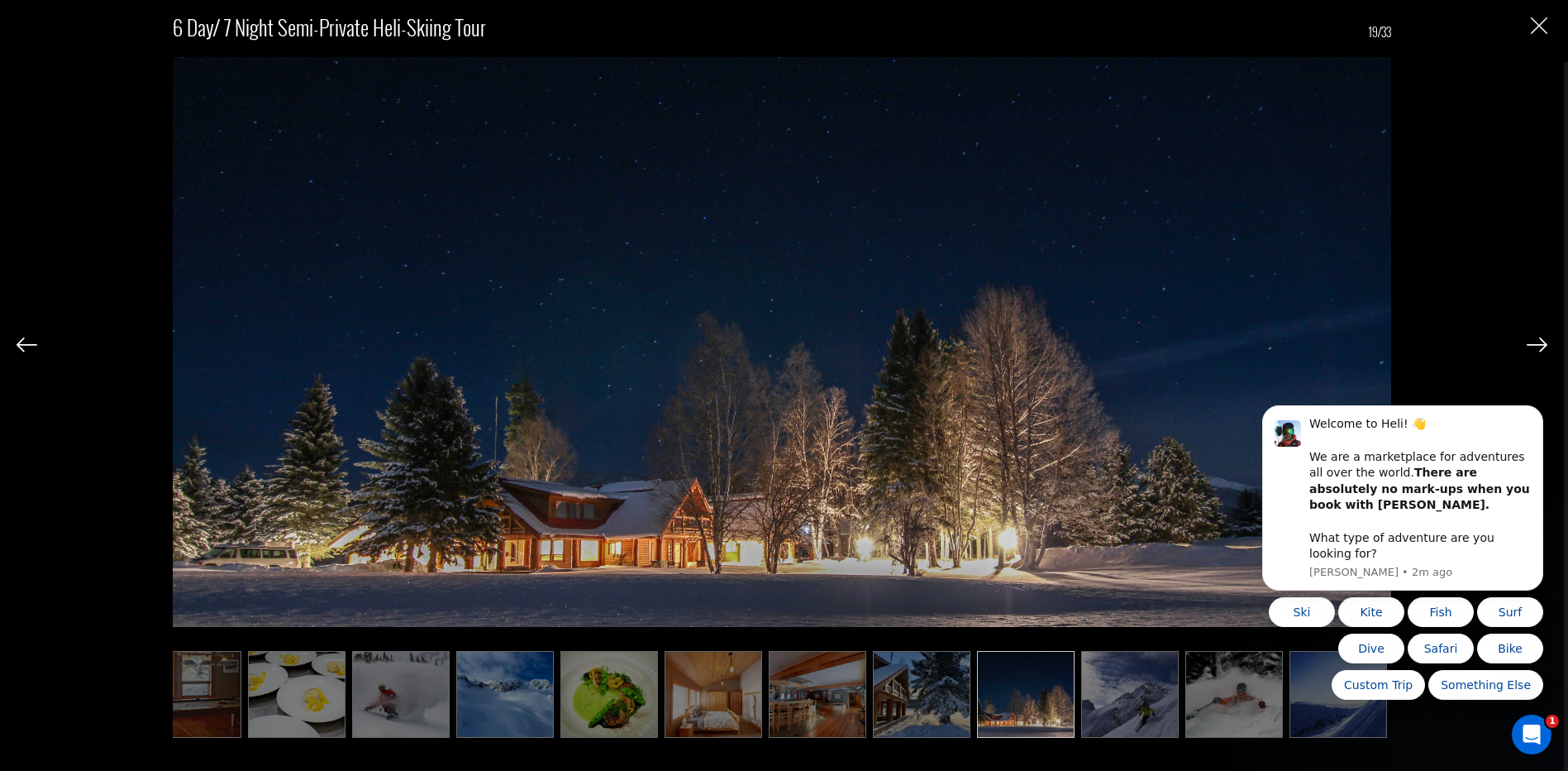
click at [1116, 689] on img at bounding box center [1130, 694] width 98 height 87
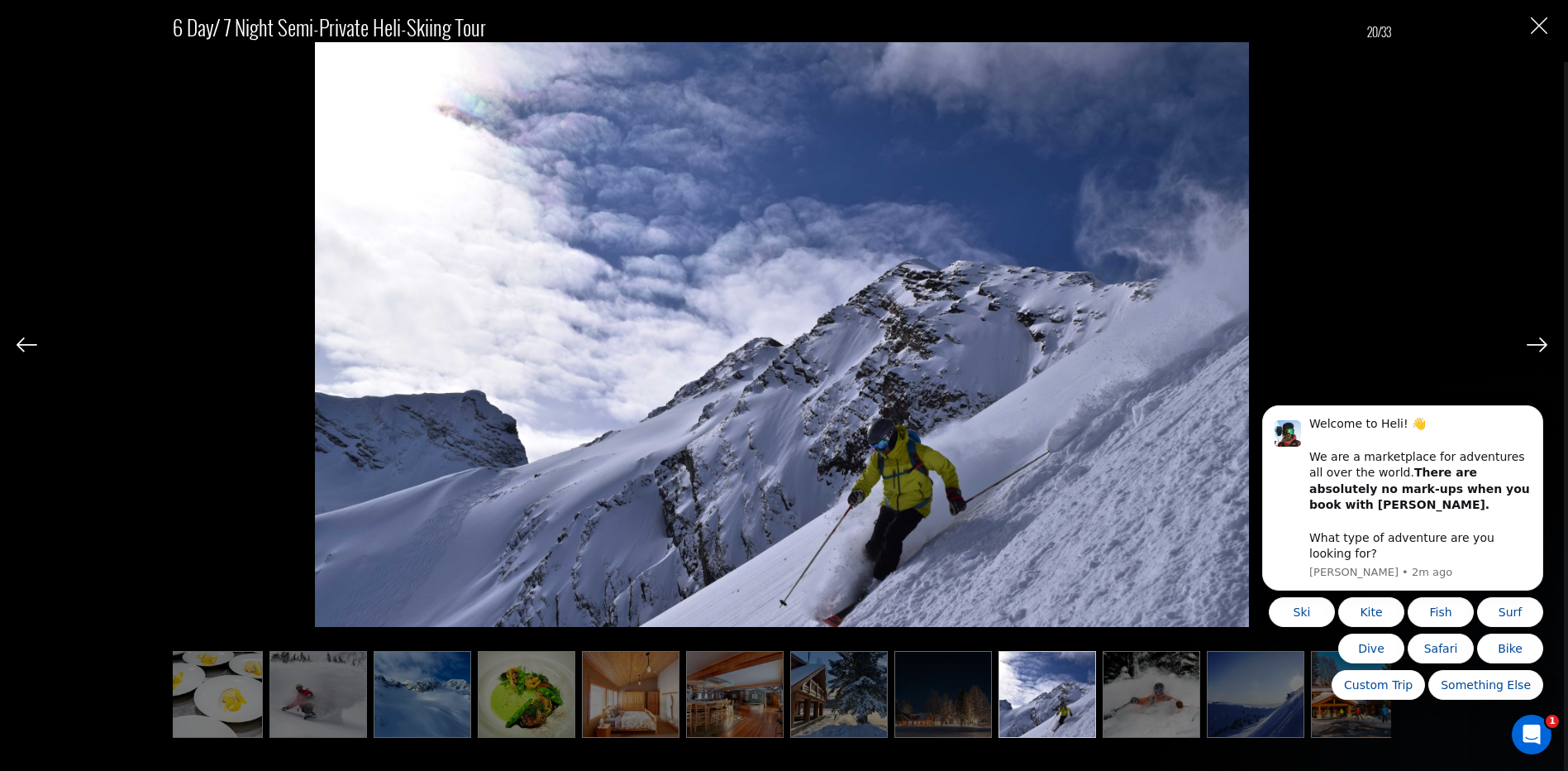
click at [1170, 689] on img at bounding box center [1152, 694] width 98 height 87
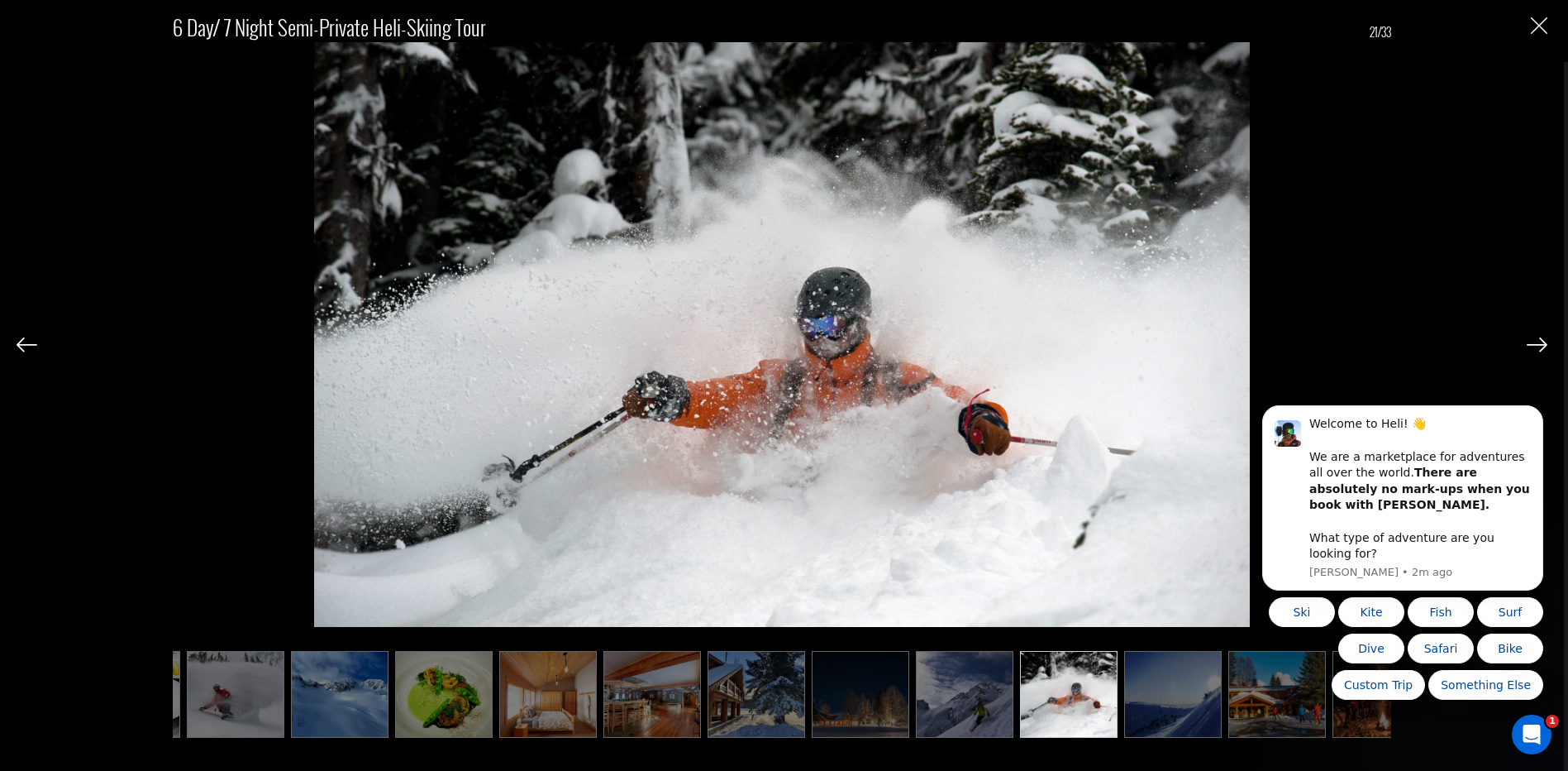
click at [1170, 689] on img at bounding box center [1173, 694] width 98 height 87
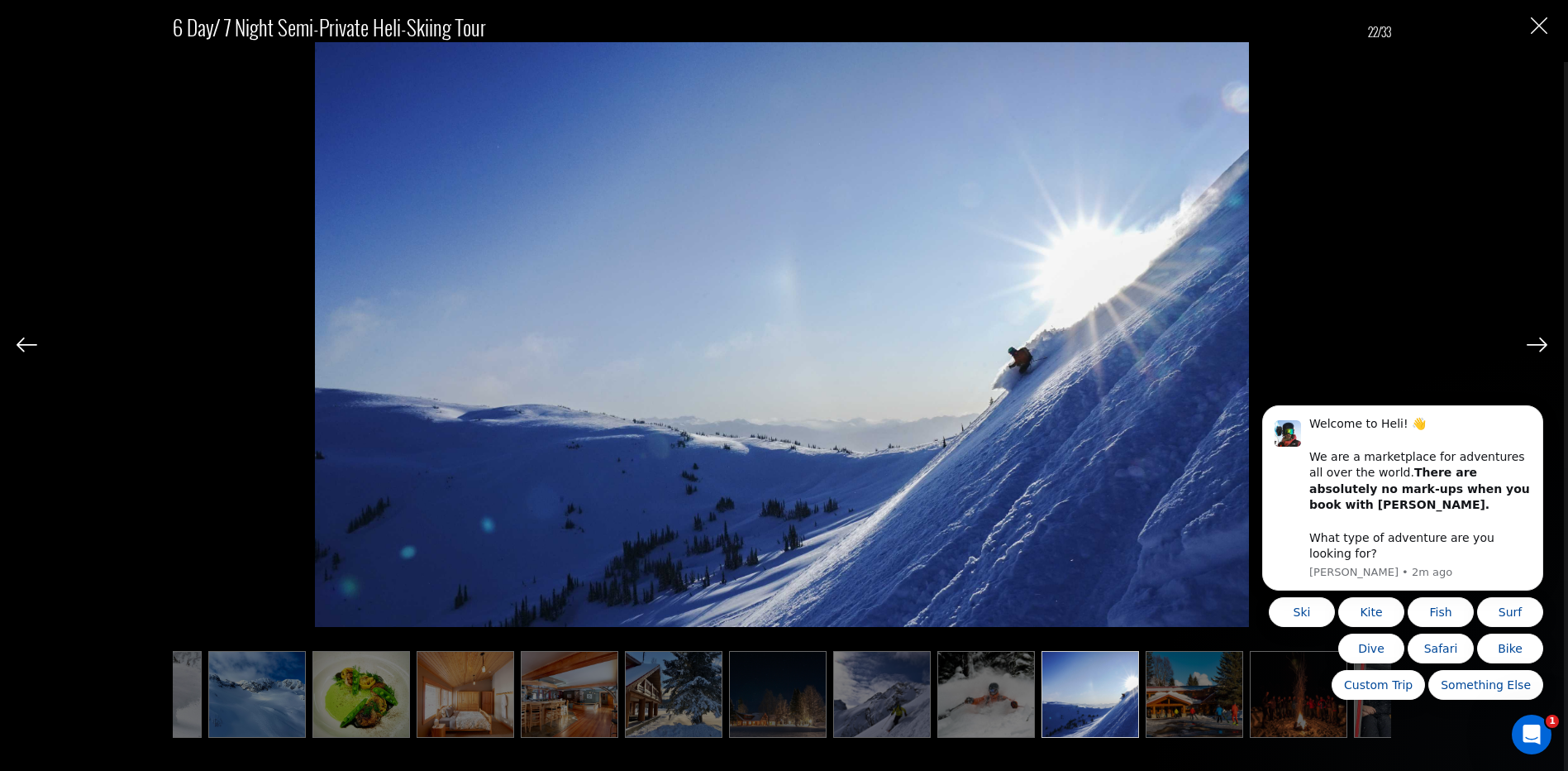
click at [1181, 689] on img at bounding box center [1195, 694] width 98 height 87
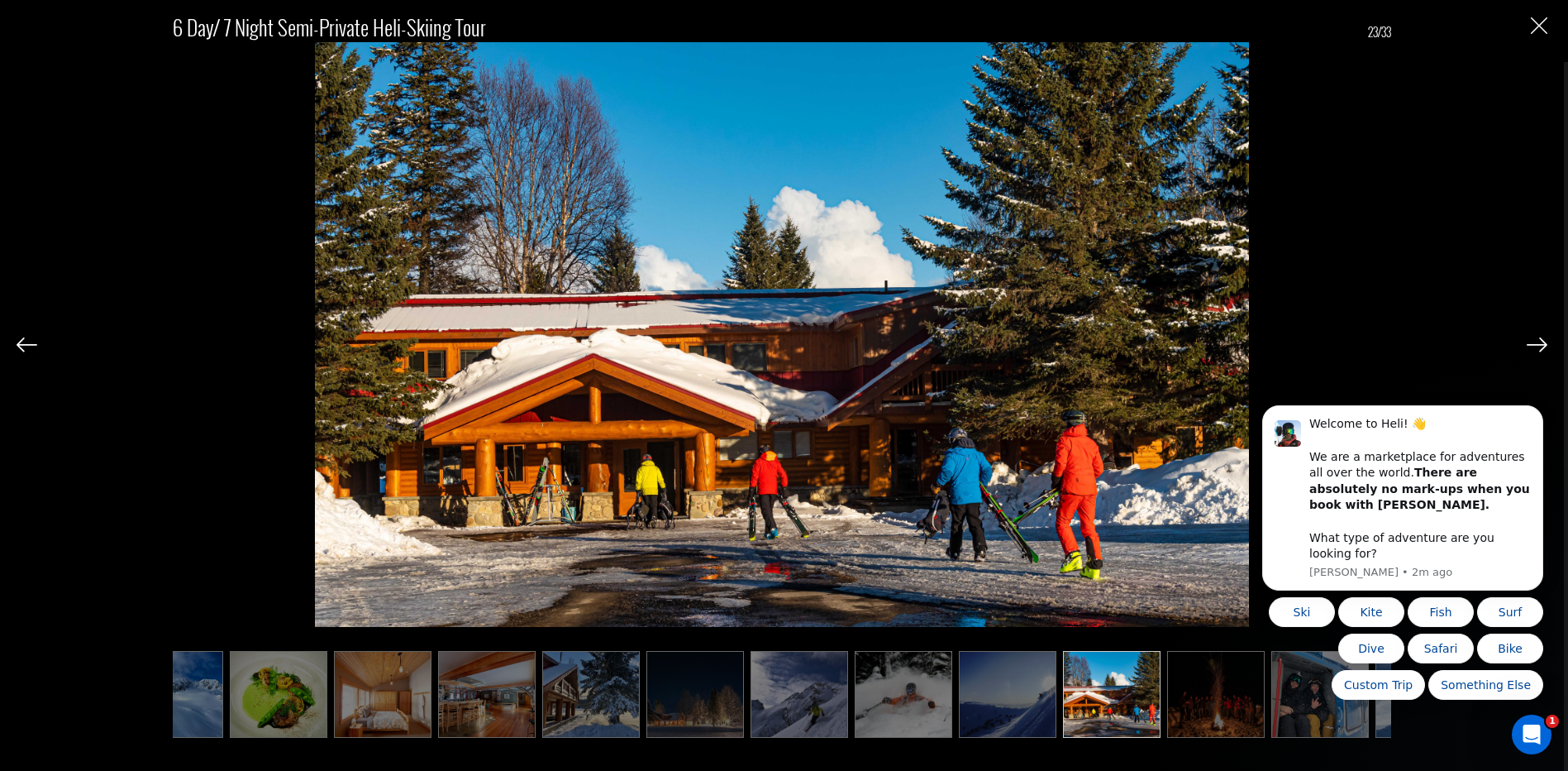
click at [1201, 688] on img at bounding box center [1216, 694] width 98 height 87
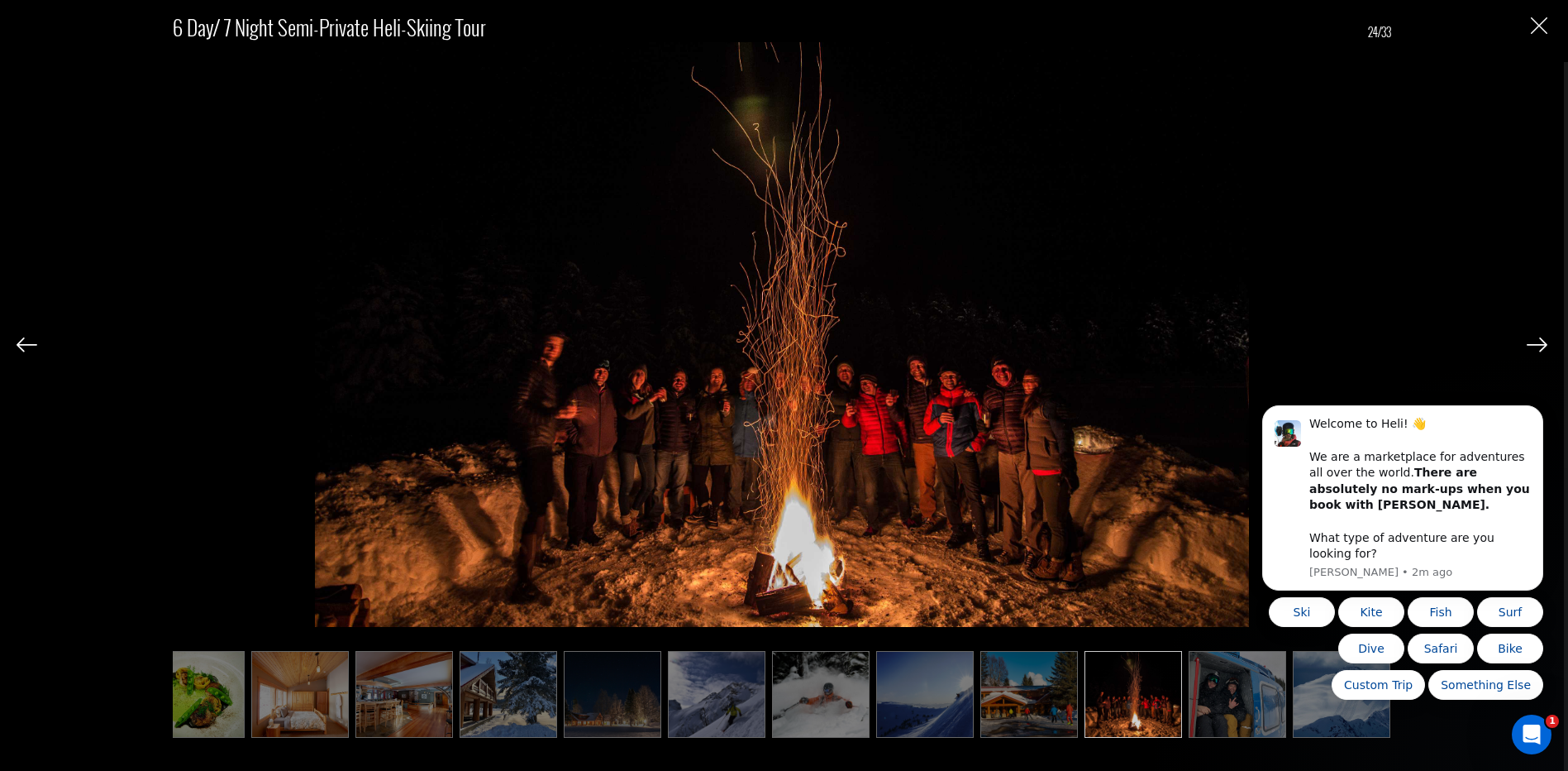
click at [1211, 690] on img at bounding box center [1238, 694] width 98 height 87
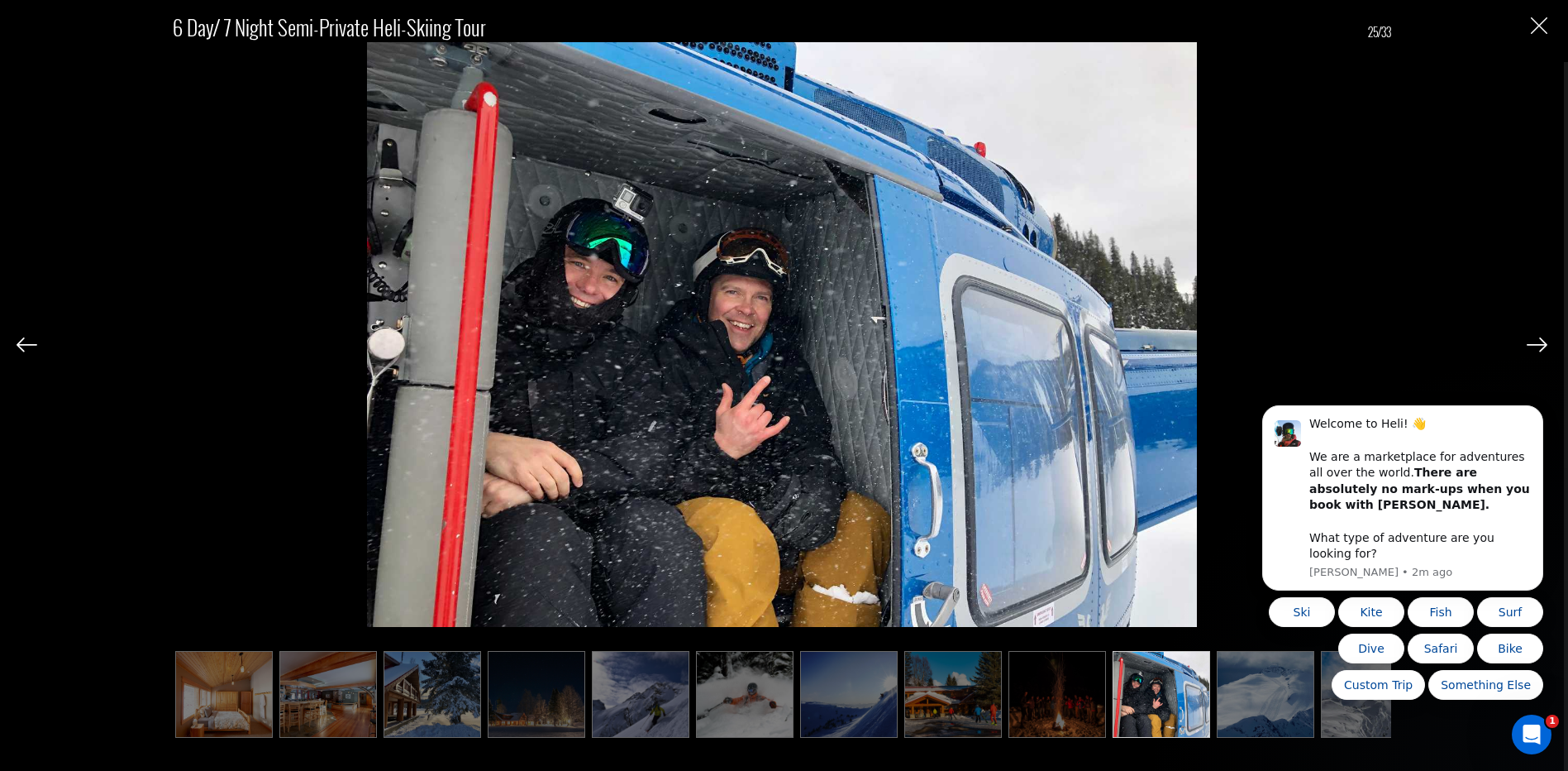
scroll to position [0, 1570]
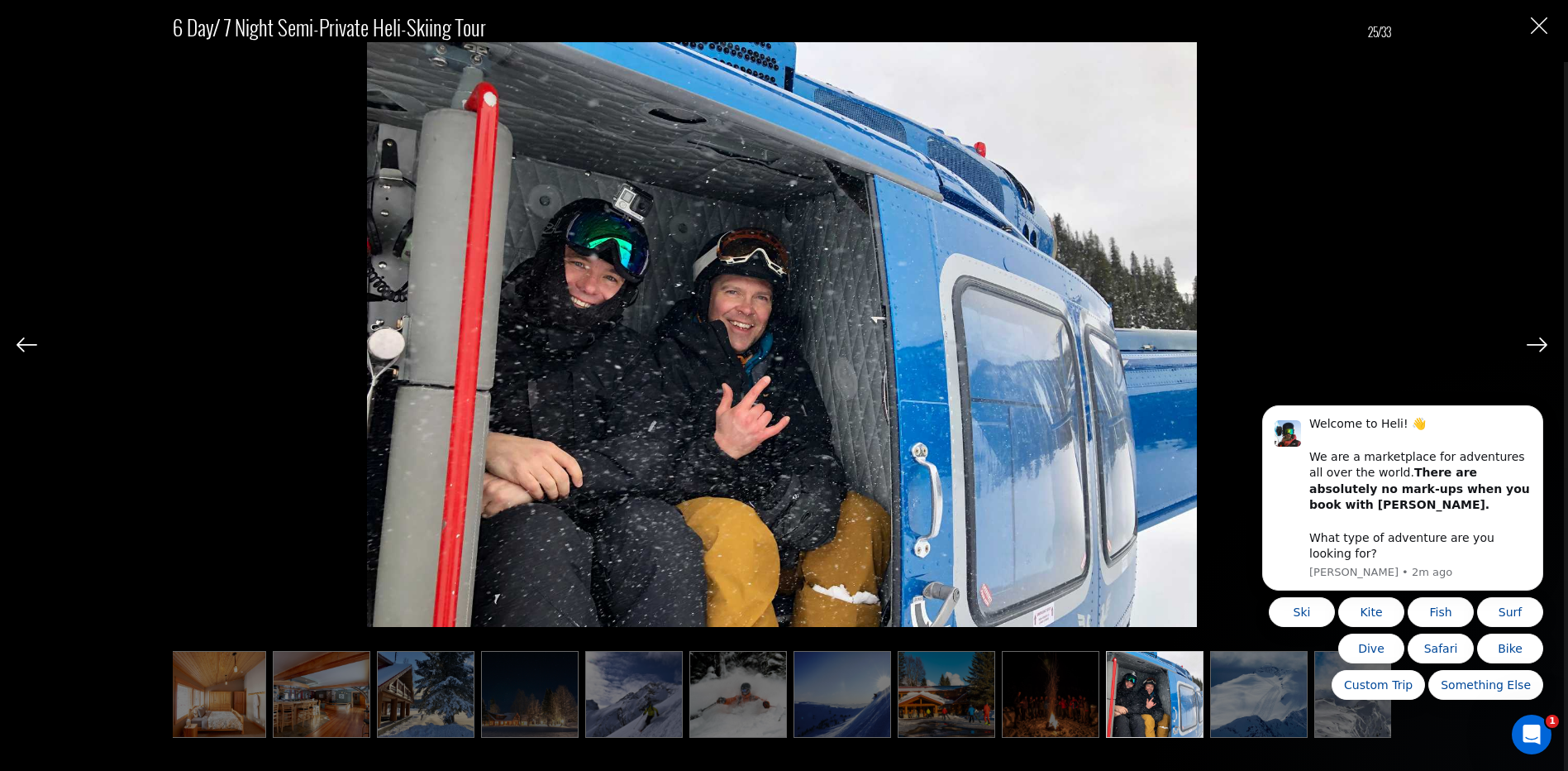
click at [1245, 690] on img at bounding box center [1259, 694] width 98 height 87
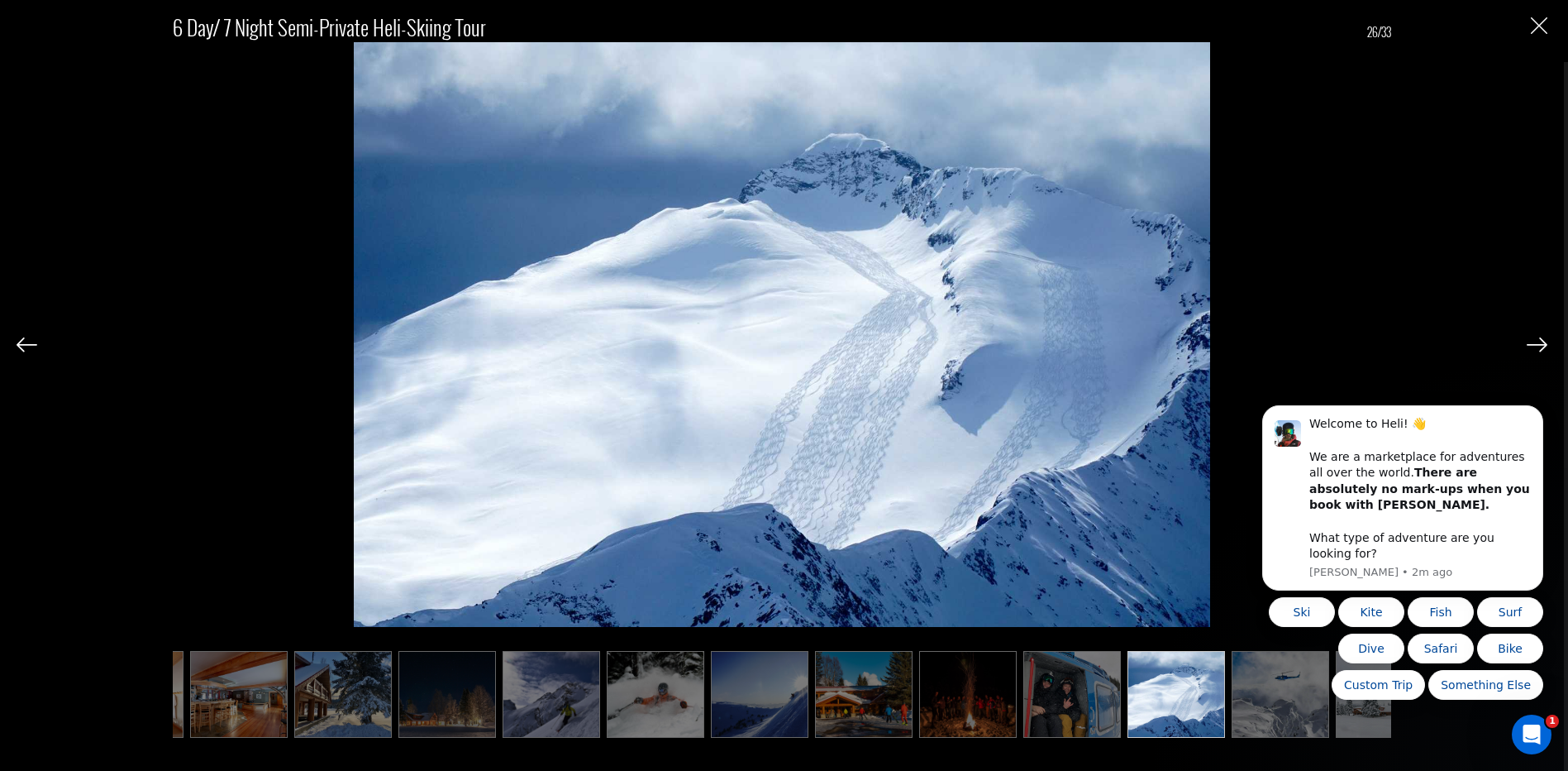
scroll to position [0, 1653]
click at [1274, 700] on body "Welcome to Heli! 👋 We are a marketplace for adventures all over the world. Ther…" at bounding box center [1403, 510] width 318 height 418
click at [1283, 695] on div "Ski Kite Fish Surf Dive Safari Bike Custom Trip Something Else" at bounding box center [1403, 648] width 281 height 103
click at [1283, 683] on div "Ski Kite Fish Surf Dive Safari Bike Custom Trip Something Else" at bounding box center [1403, 648] width 281 height 103
